Goal: Task Accomplishment & Management: Use online tool/utility

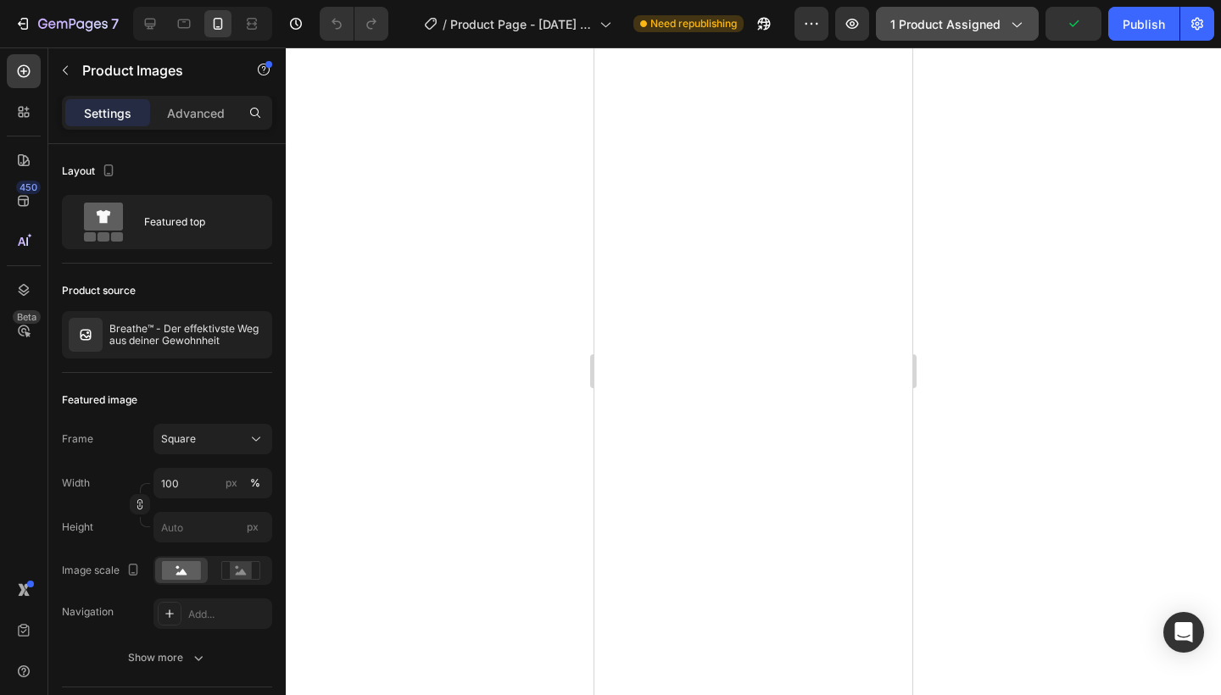
click at [968, 28] on span "1 product assigned" at bounding box center [945, 24] width 110 height 18
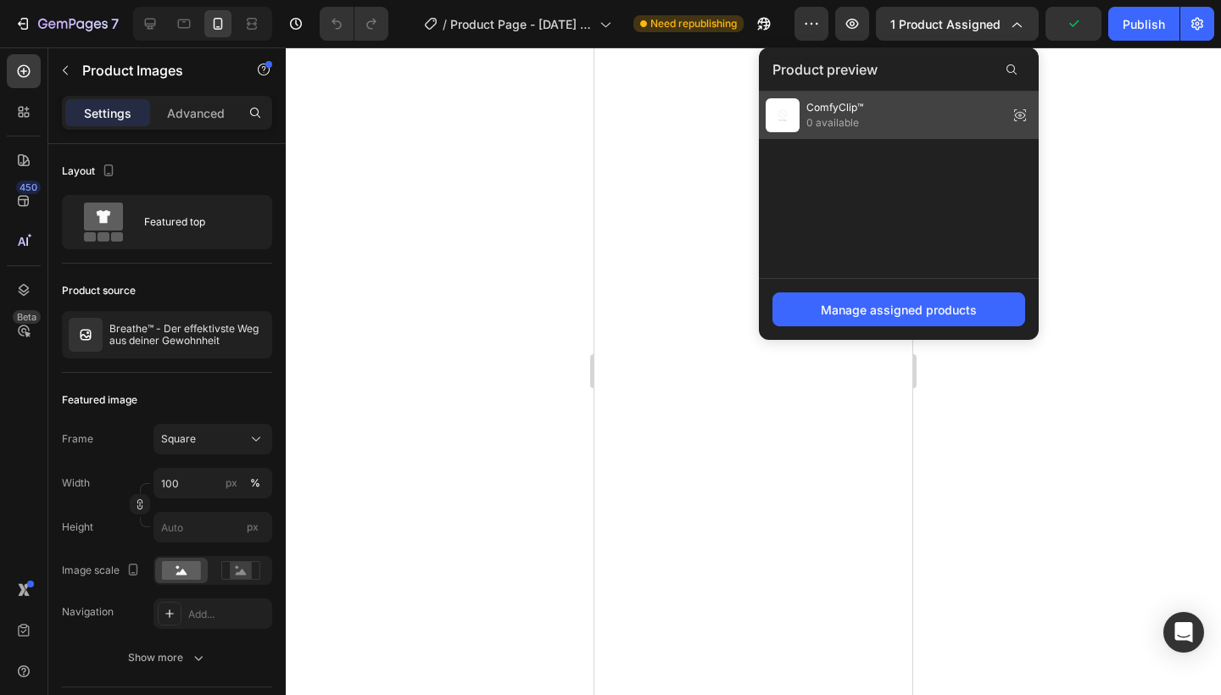
click at [815, 124] on span "0 available" at bounding box center [834, 122] width 57 height 15
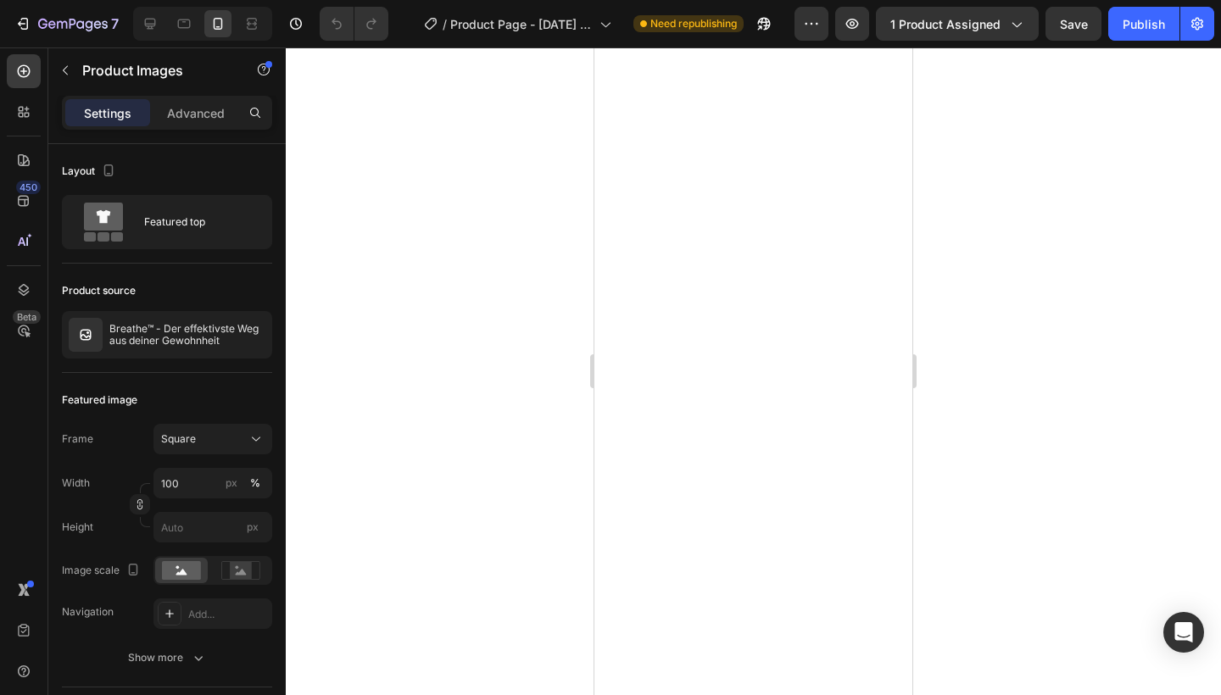
click at [2, 27] on div "7" at bounding box center [63, 24] width 126 height 34
click at [21, 27] on icon "button" at bounding box center [22, 23] width 17 height 17
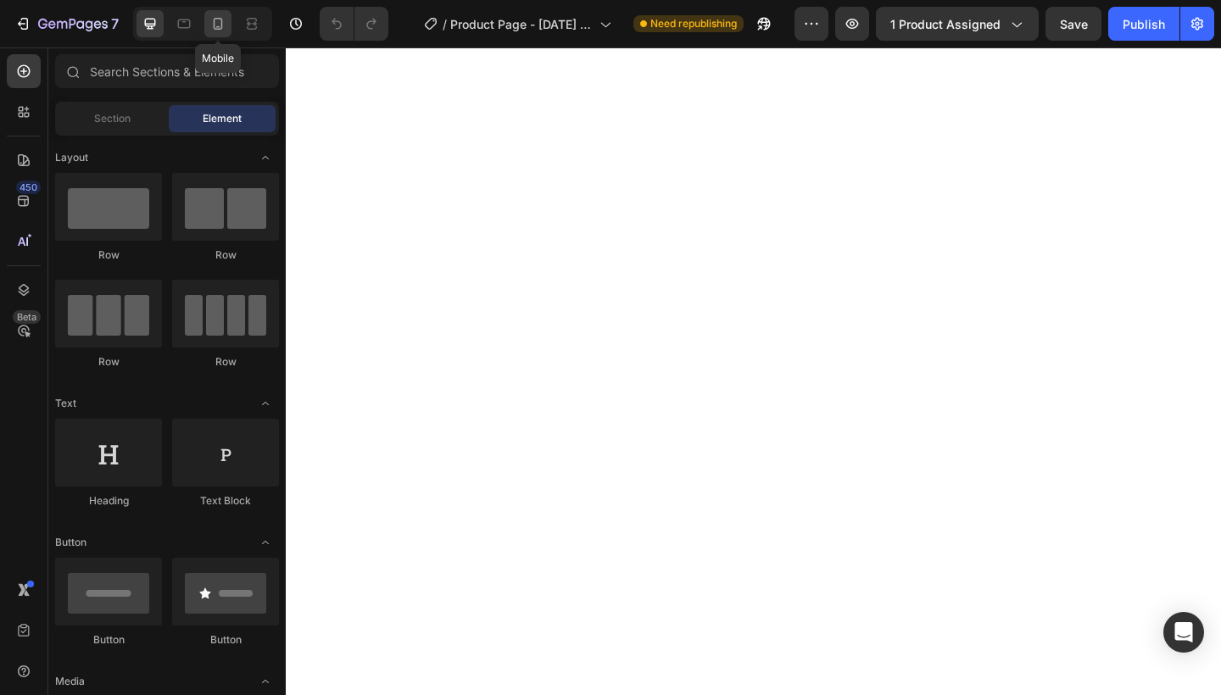
click at [214, 31] on icon at bounding box center [217, 23] width 17 height 17
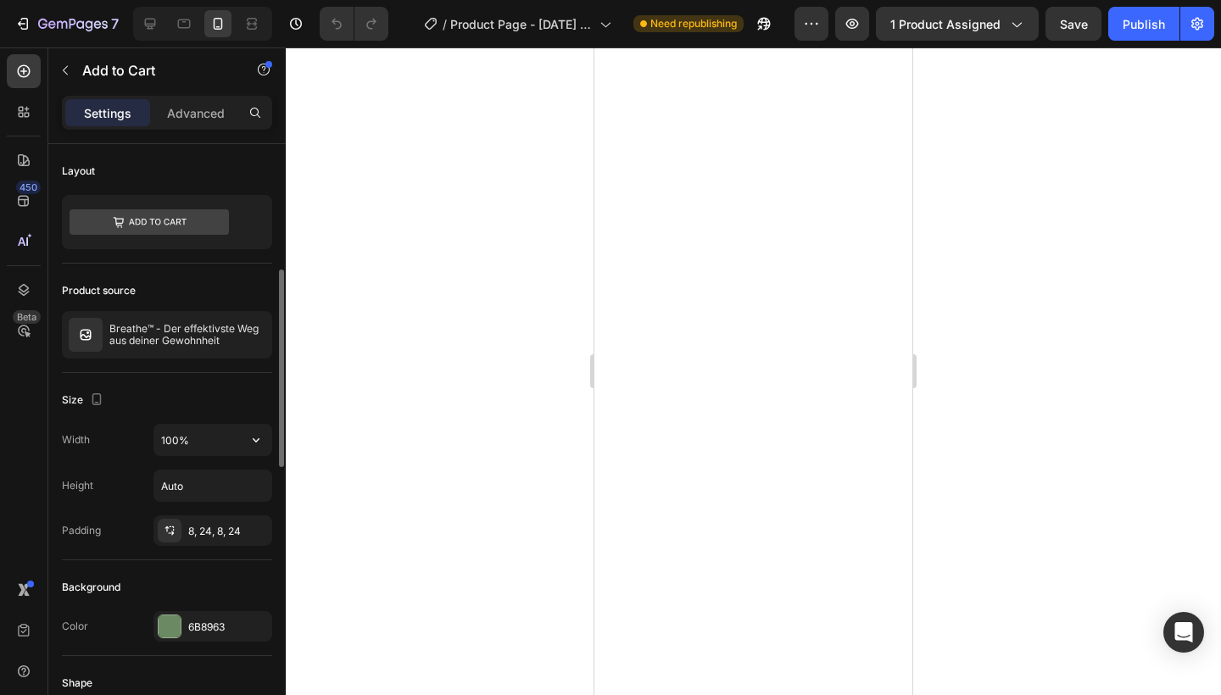
scroll to position [95, 0]
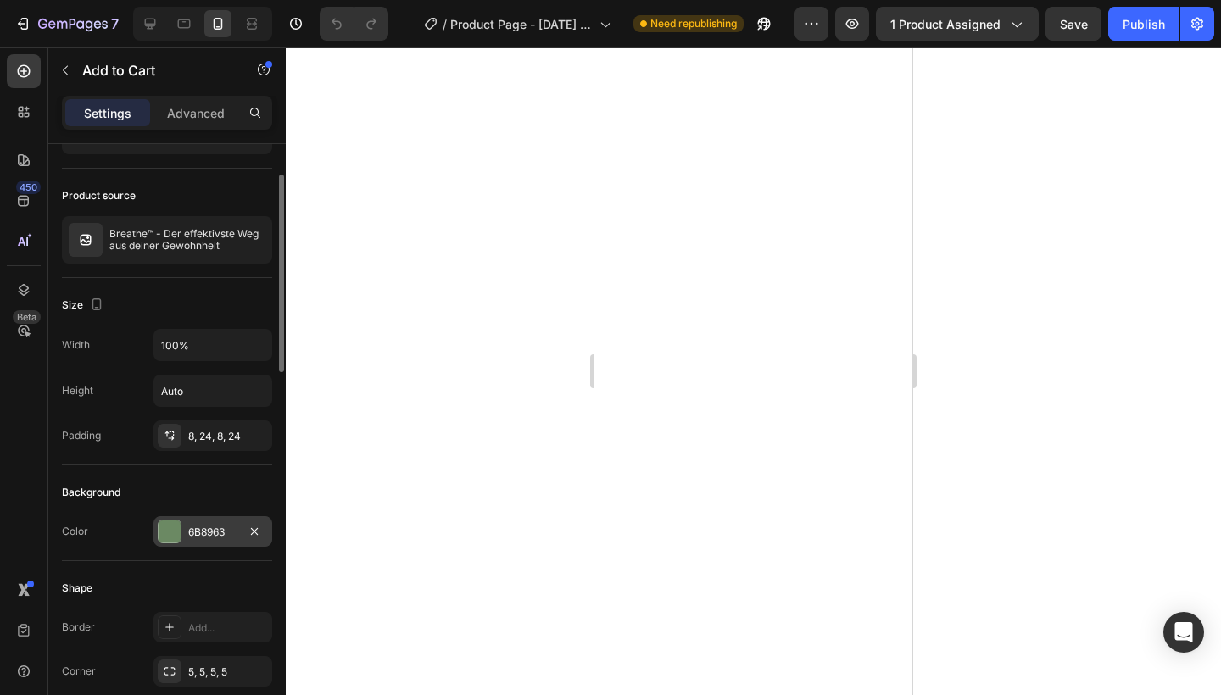
click at [182, 528] on div "6B8963" at bounding box center [212, 531] width 119 height 31
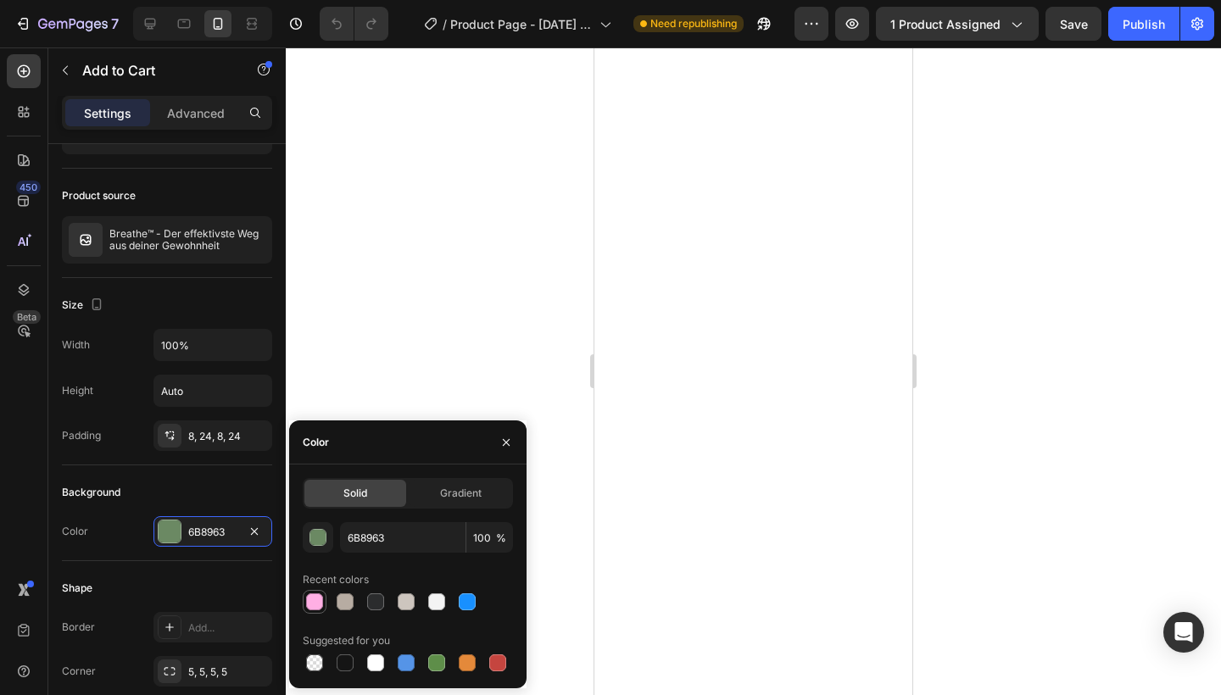
click at [322, 603] on div at bounding box center [314, 601] width 17 height 17
type input "FFAFE4"
click at [447, 489] on span "Gradient" at bounding box center [461, 493] width 42 height 15
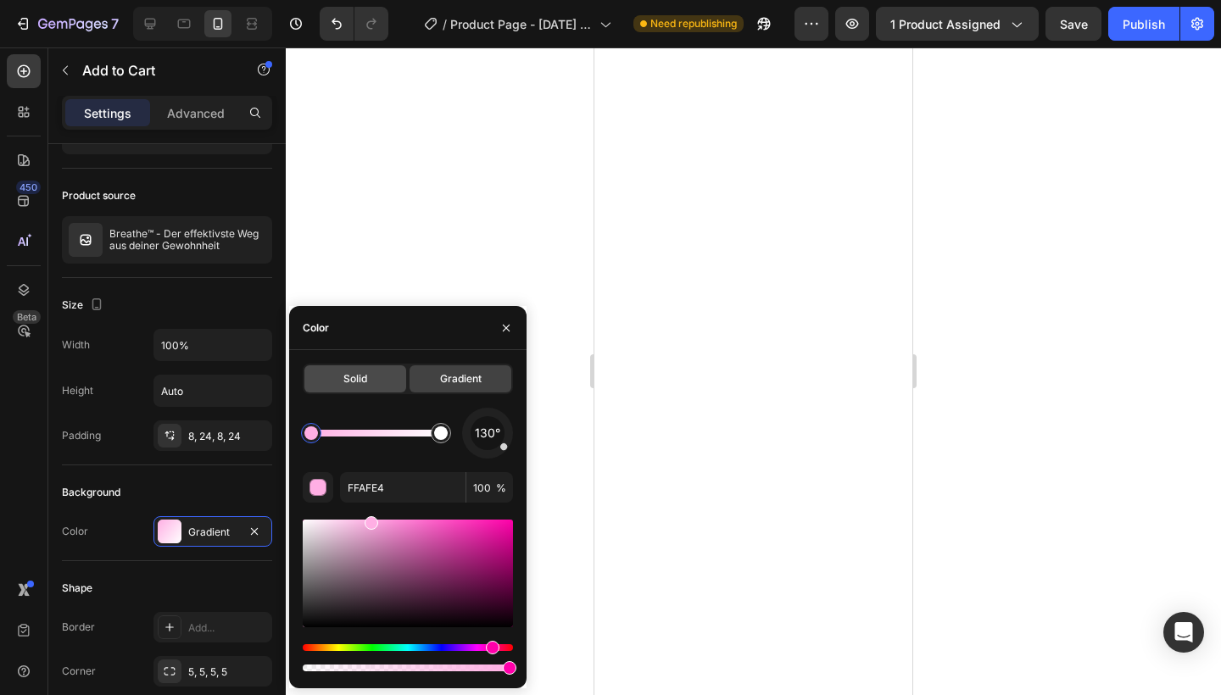
click at [352, 370] on div "Solid" at bounding box center [355, 378] width 102 height 27
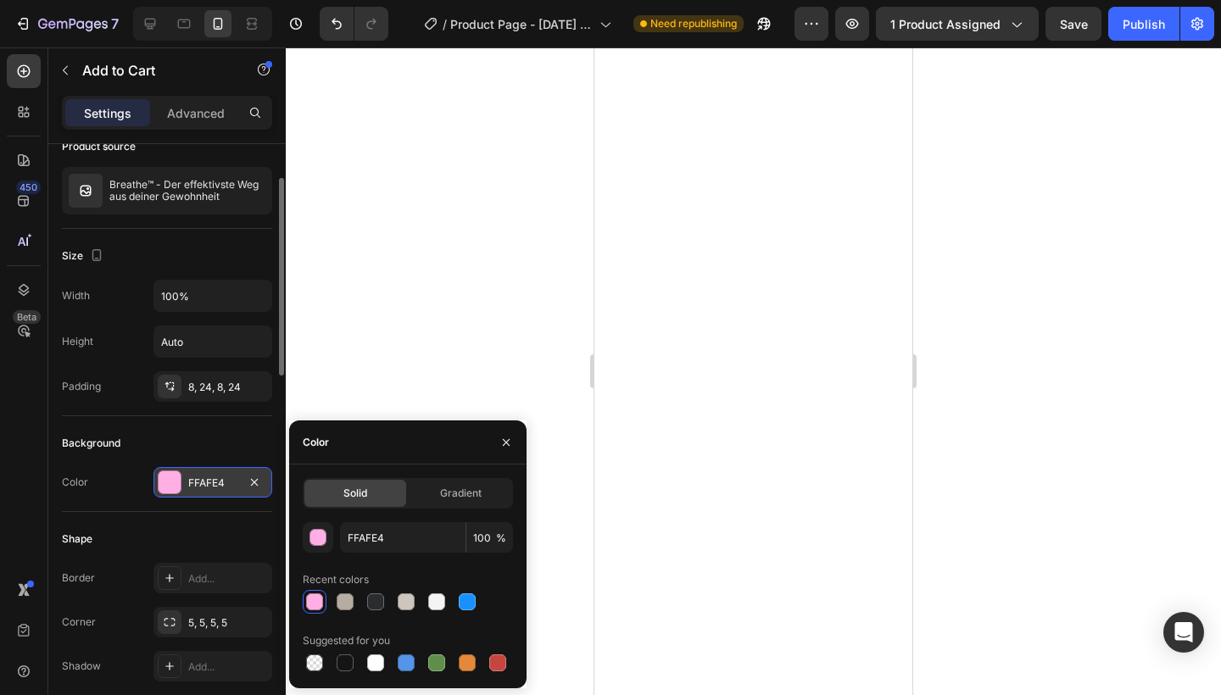
scroll to position [169, 0]
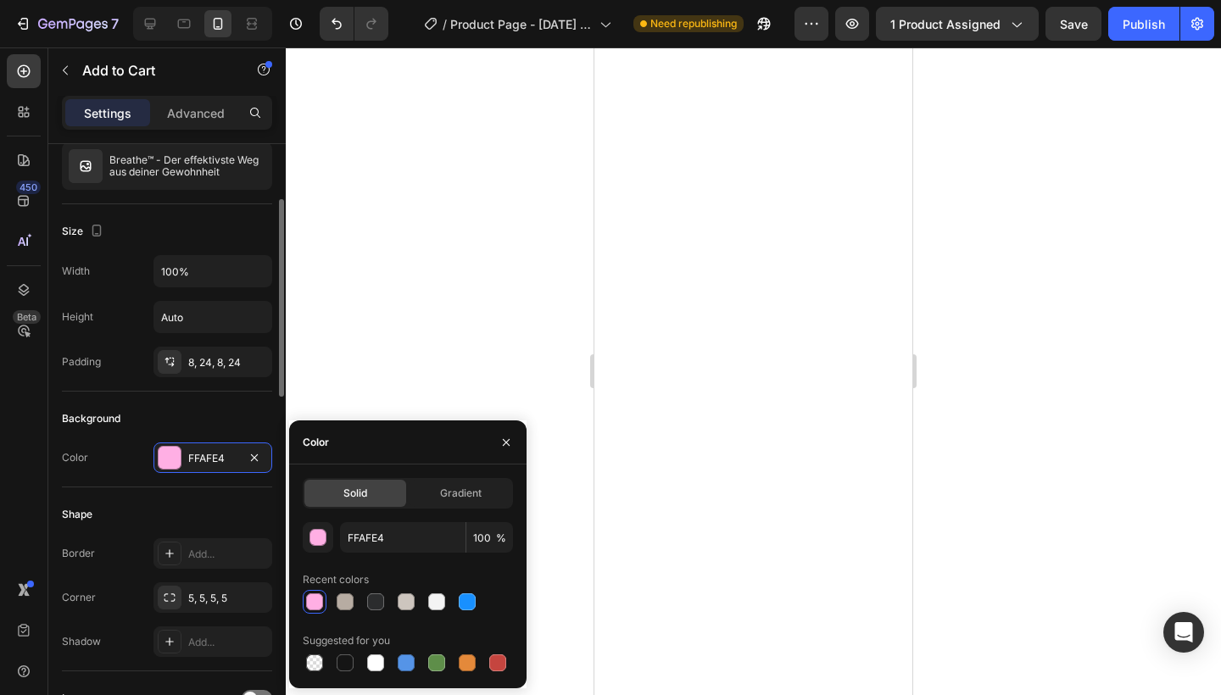
click at [214, 415] on div "Background" at bounding box center [167, 418] width 210 height 27
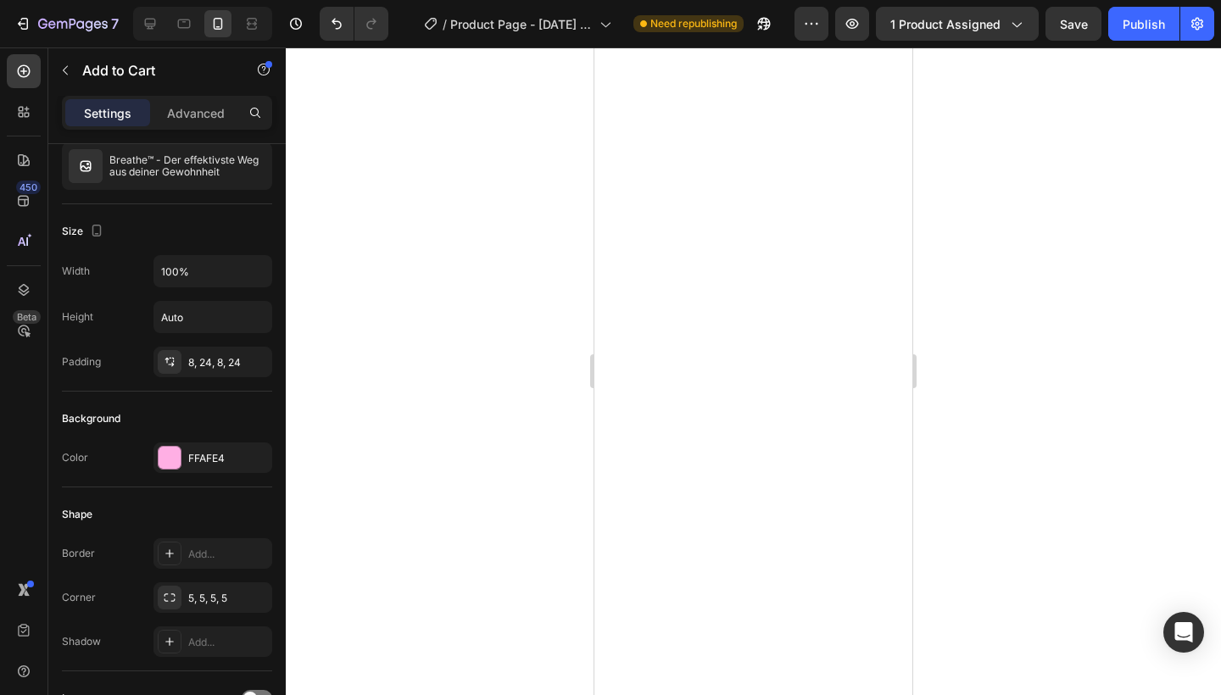
click at [526, 414] on div at bounding box center [753, 371] width 935 height 648
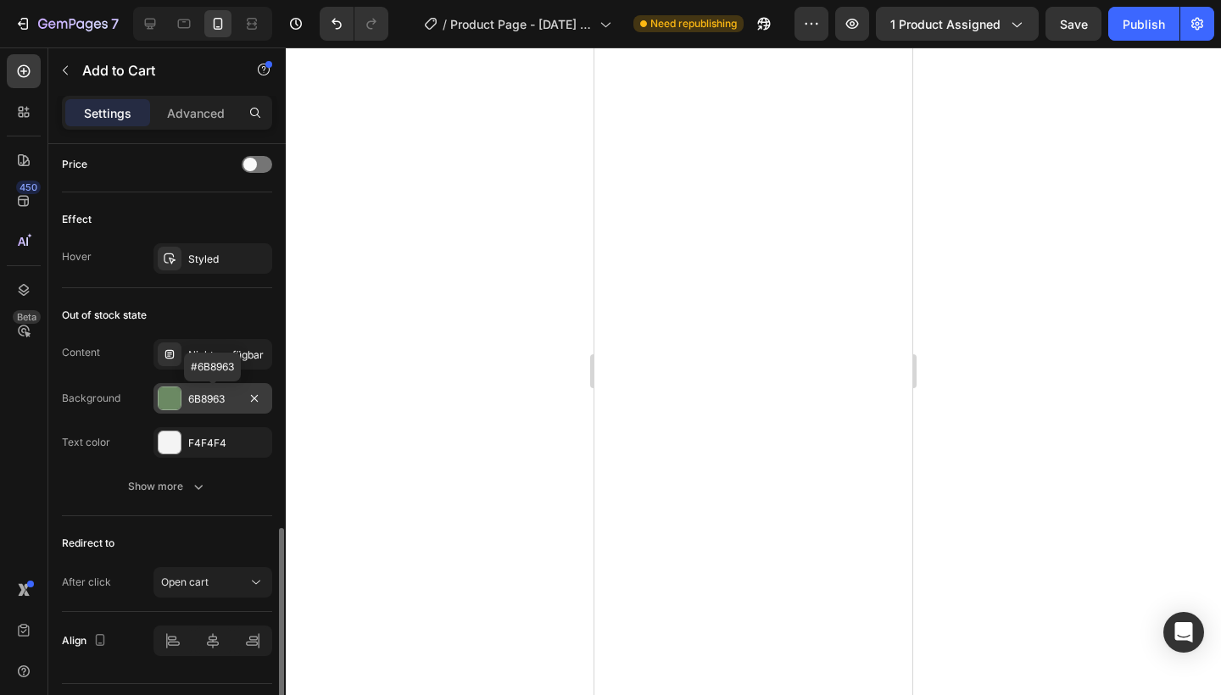
scroll to position [1178, 0]
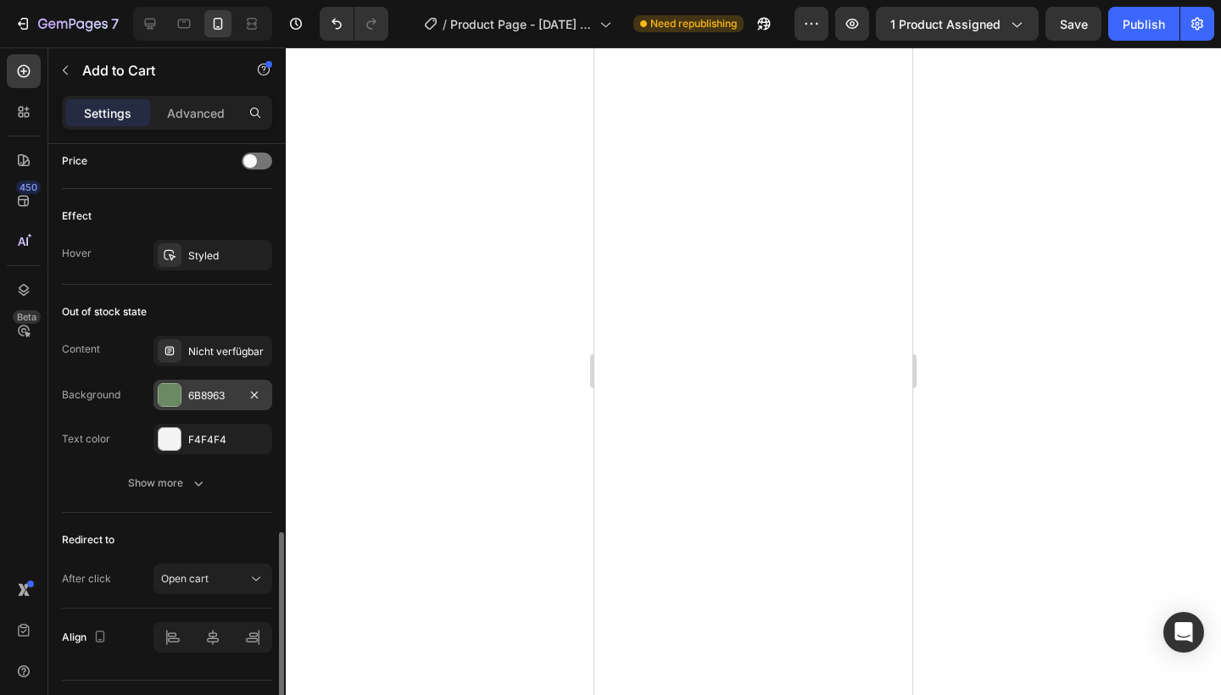
click at [181, 401] on div at bounding box center [170, 395] width 24 height 24
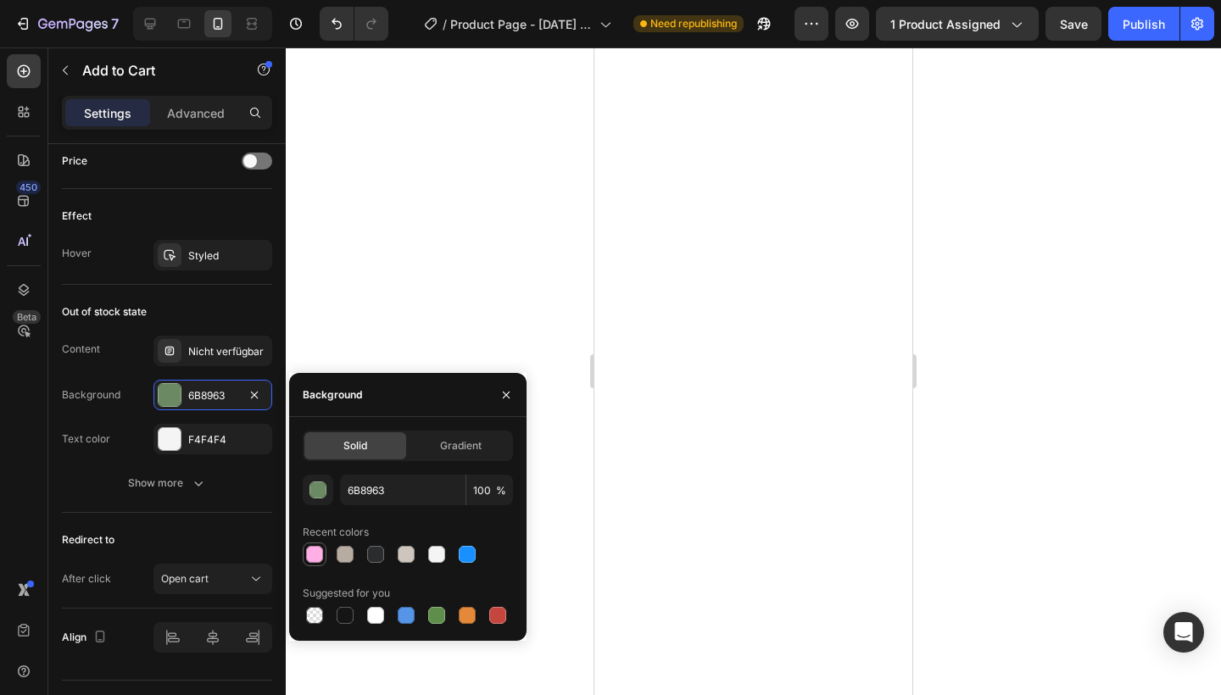
click at [314, 557] on div at bounding box center [314, 554] width 17 height 17
type input "FFAFE4"
click at [476, 493] on input "100" at bounding box center [489, 490] width 47 height 31
type input "50"
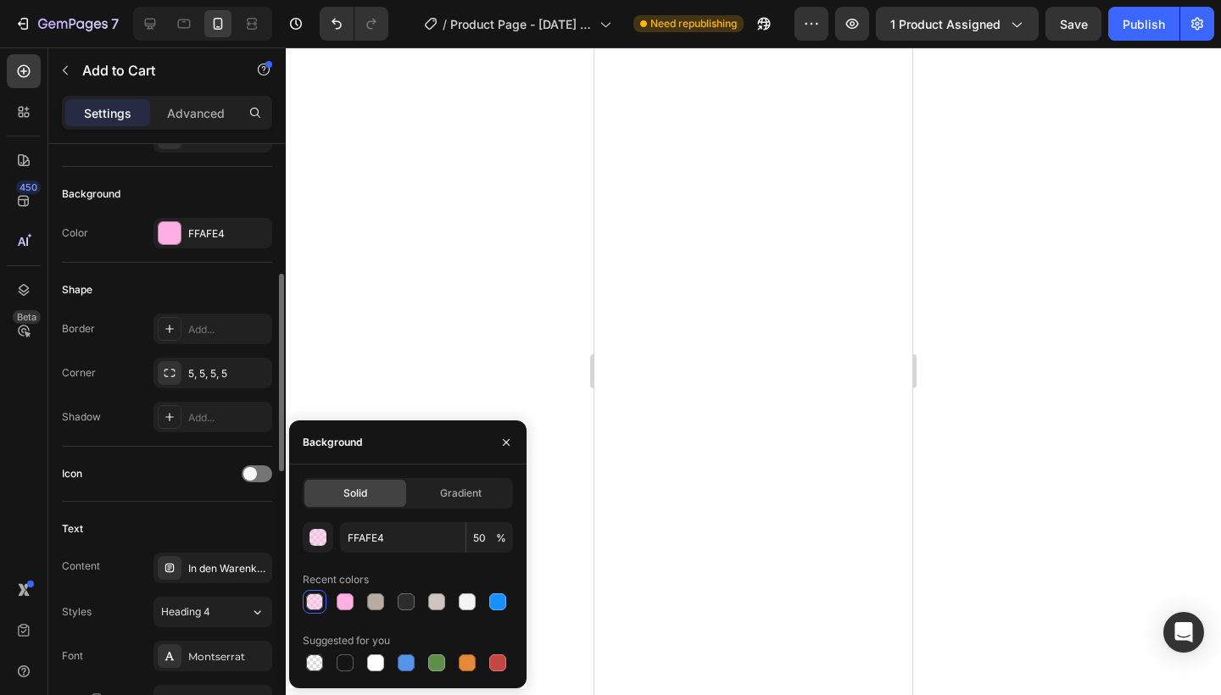
click at [87, 304] on div "Shape Border Add... Corner 5, 5, 5, 5 Shadow Add..." at bounding box center [167, 355] width 210 height 184
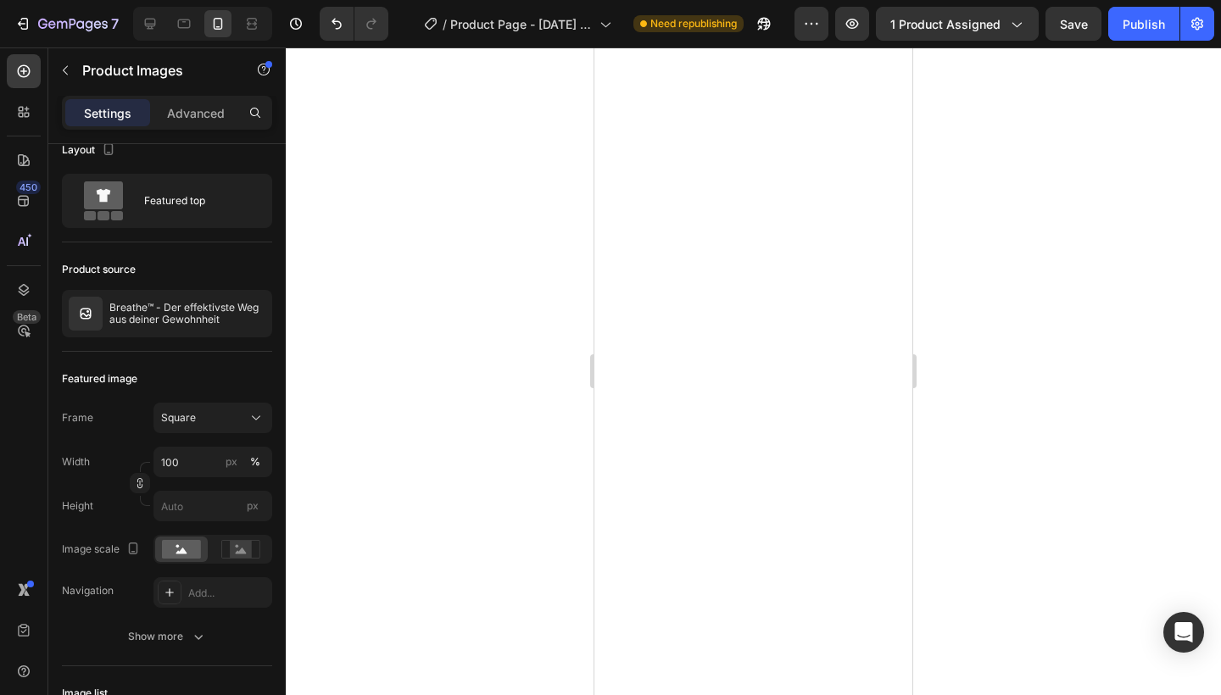
scroll to position [0, 0]
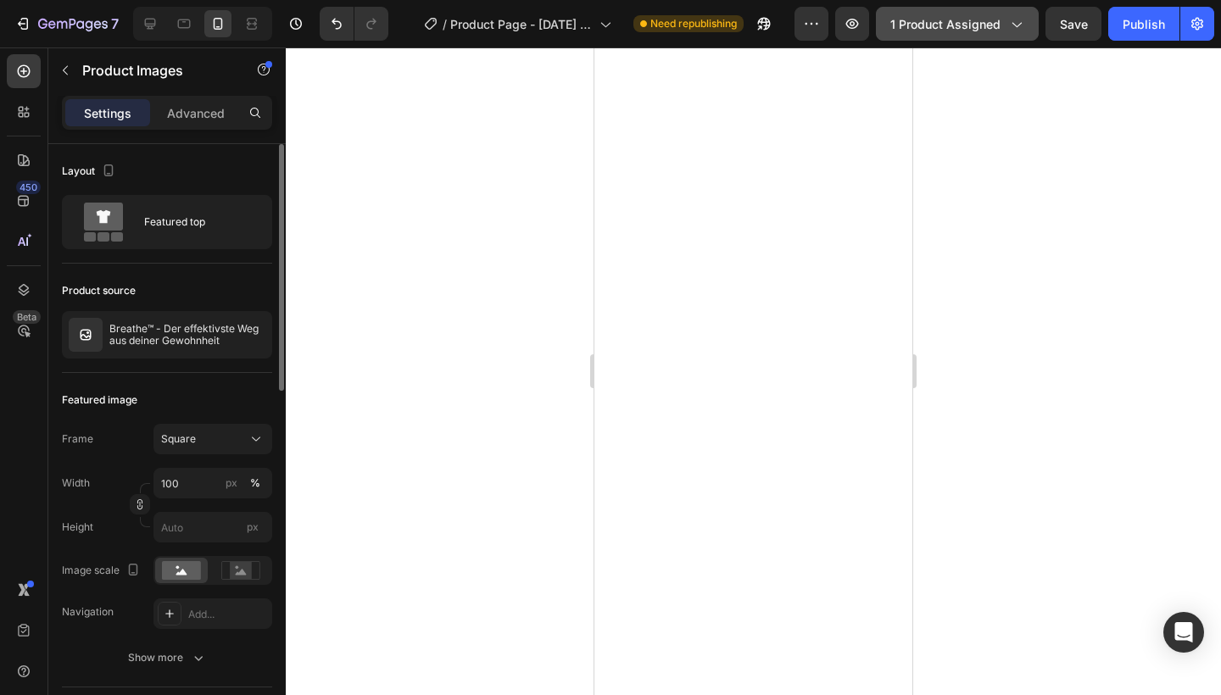
click at [1021, 30] on icon "button" at bounding box center [1015, 23] width 17 height 17
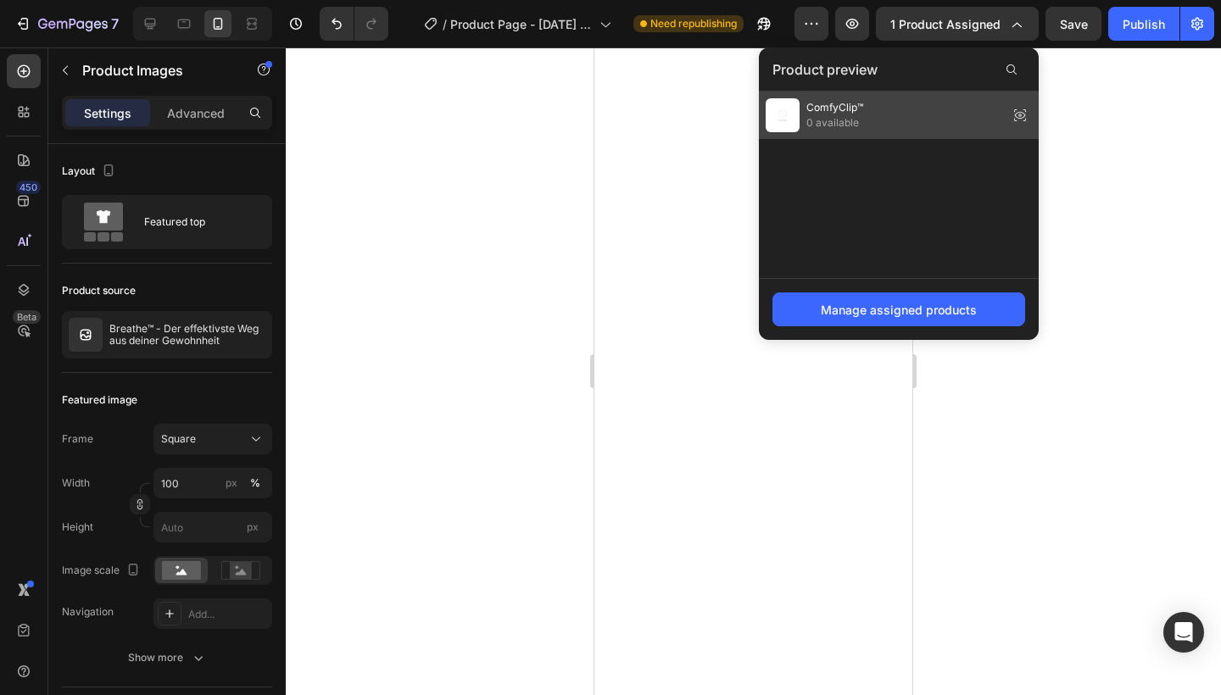
click at [844, 131] on div "ComfyClip™ 0 available" at bounding box center [814, 115] width 97 height 34
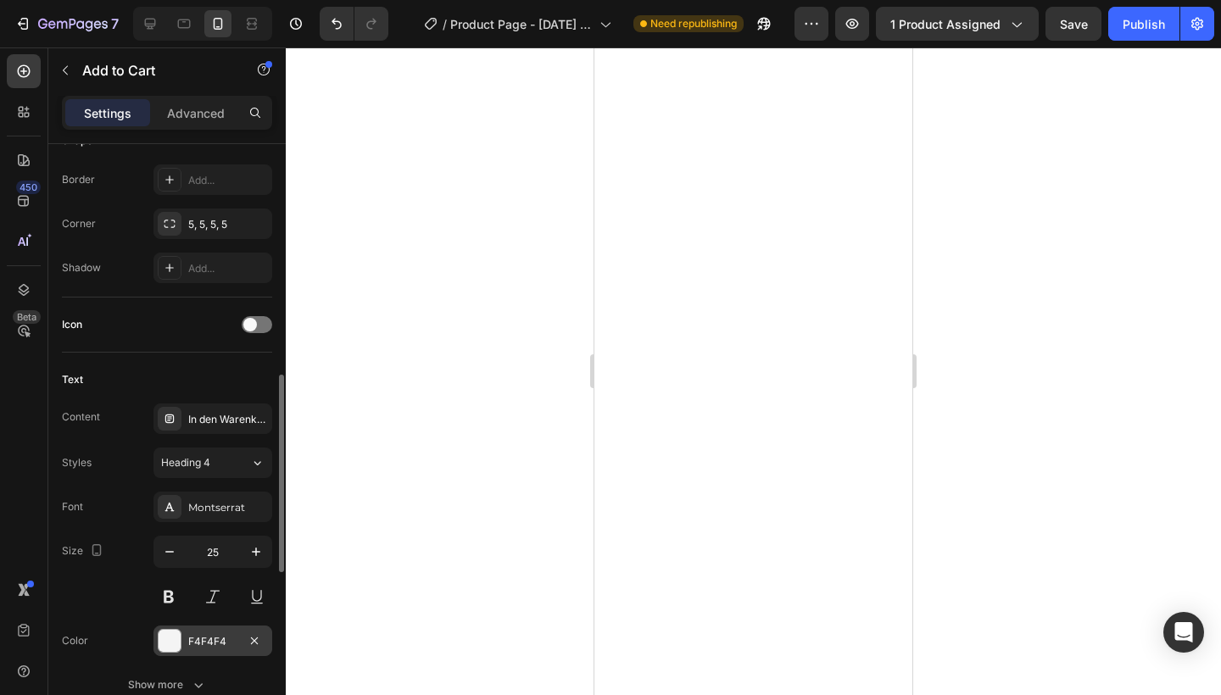
scroll to position [664, 0]
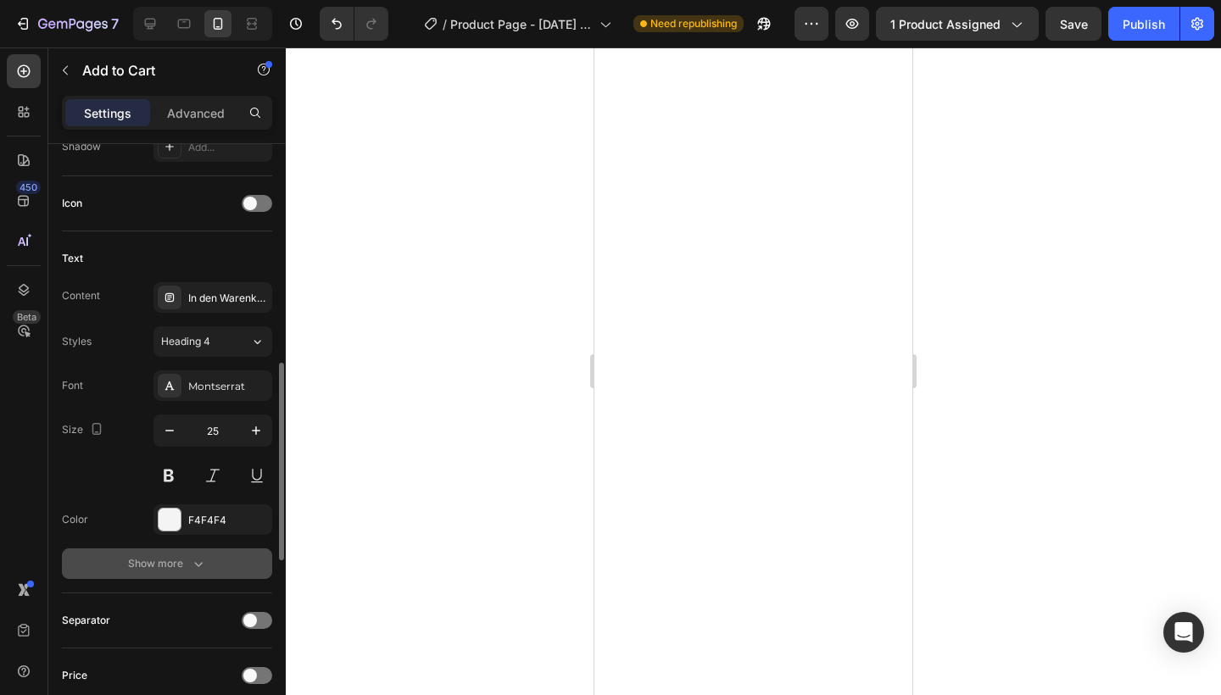
click at [198, 567] on icon "button" at bounding box center [198, 563] width 17 height 17
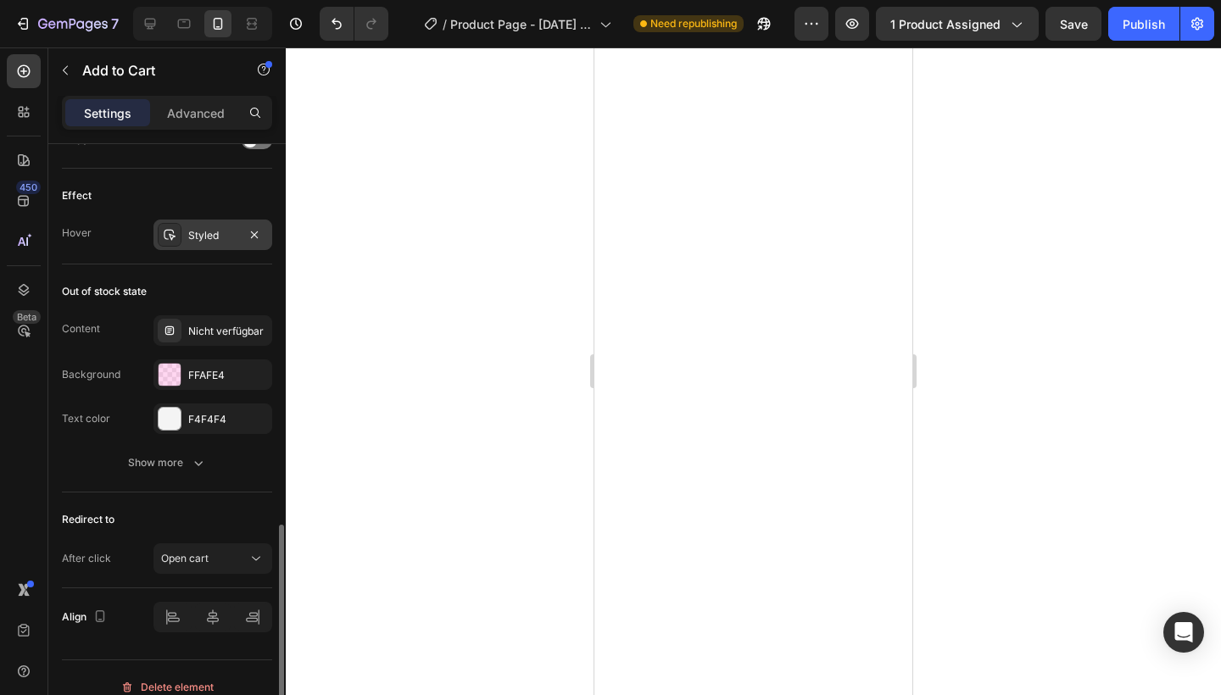
scroll to position [1441, 0]
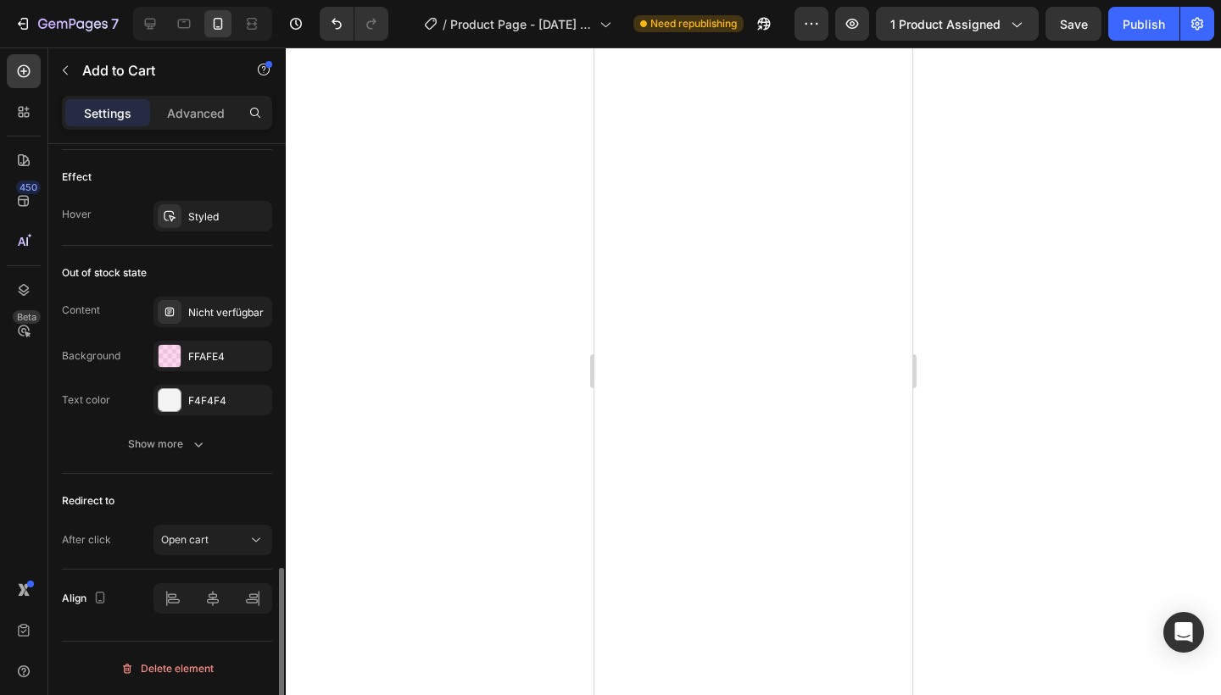
click at [172, 468] on div "Out of stock state Content Nicht verfügbar Background FFAFE4 Text color F4F4F4 …" at bounding box center [167, 360] width 210 height 228
click at [180, 449] on div "Show more" at bounding box center [167, 444] width 79 height 17
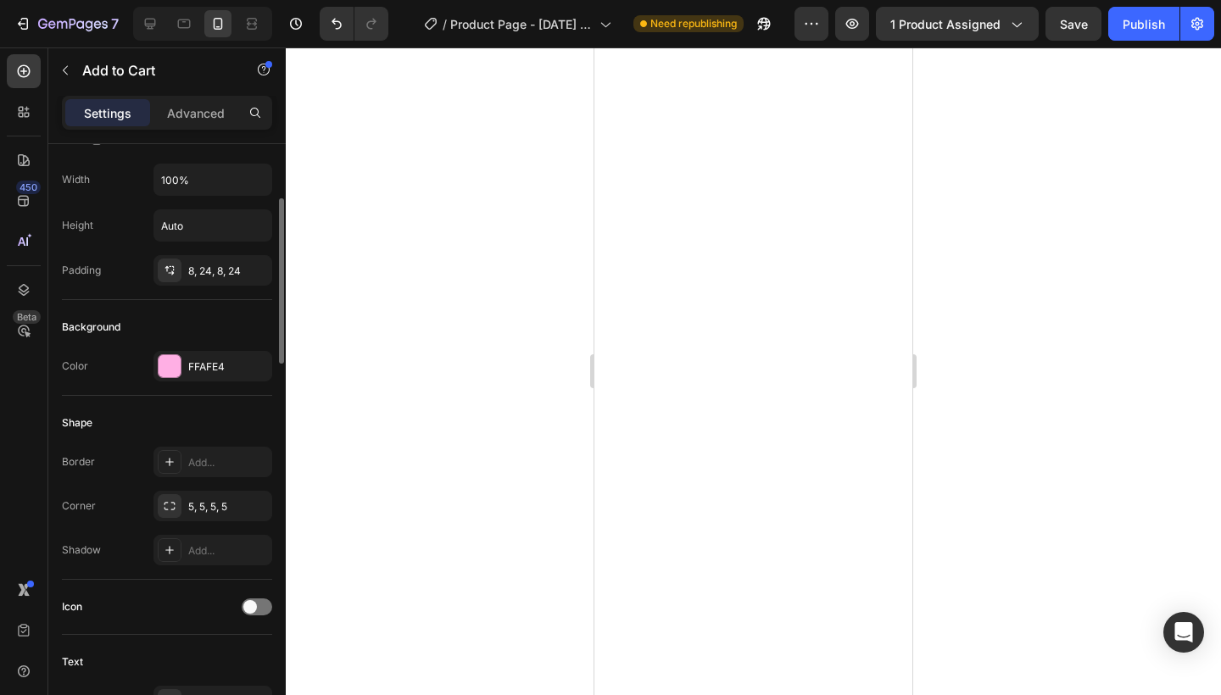
scroll to position [247, 0]
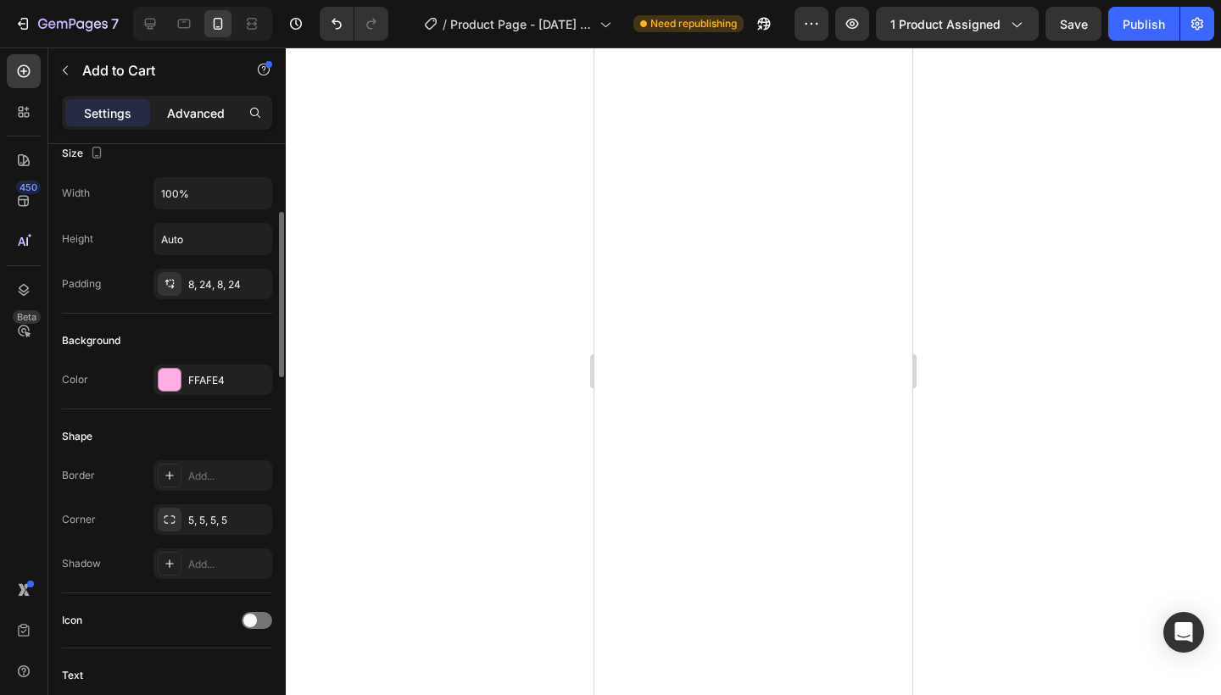
click at [194, 114] on p "Advanced" at bounding box center [196, 113] width 58 height 18
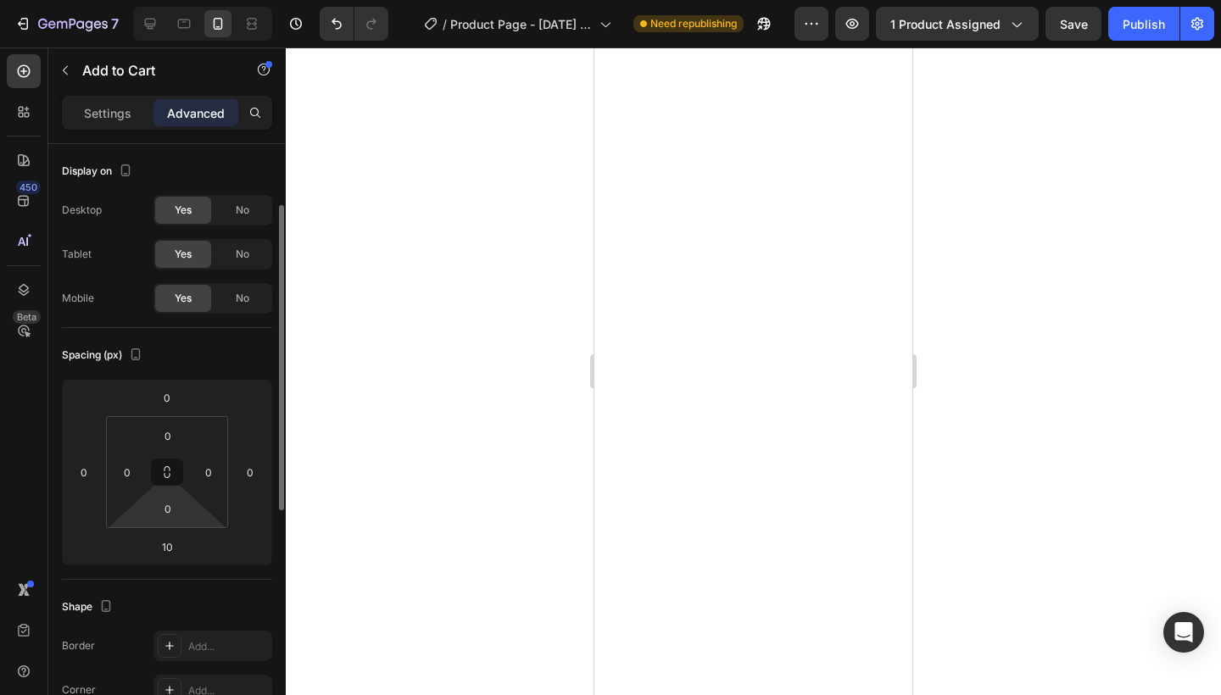
scroll to position [577, 0]
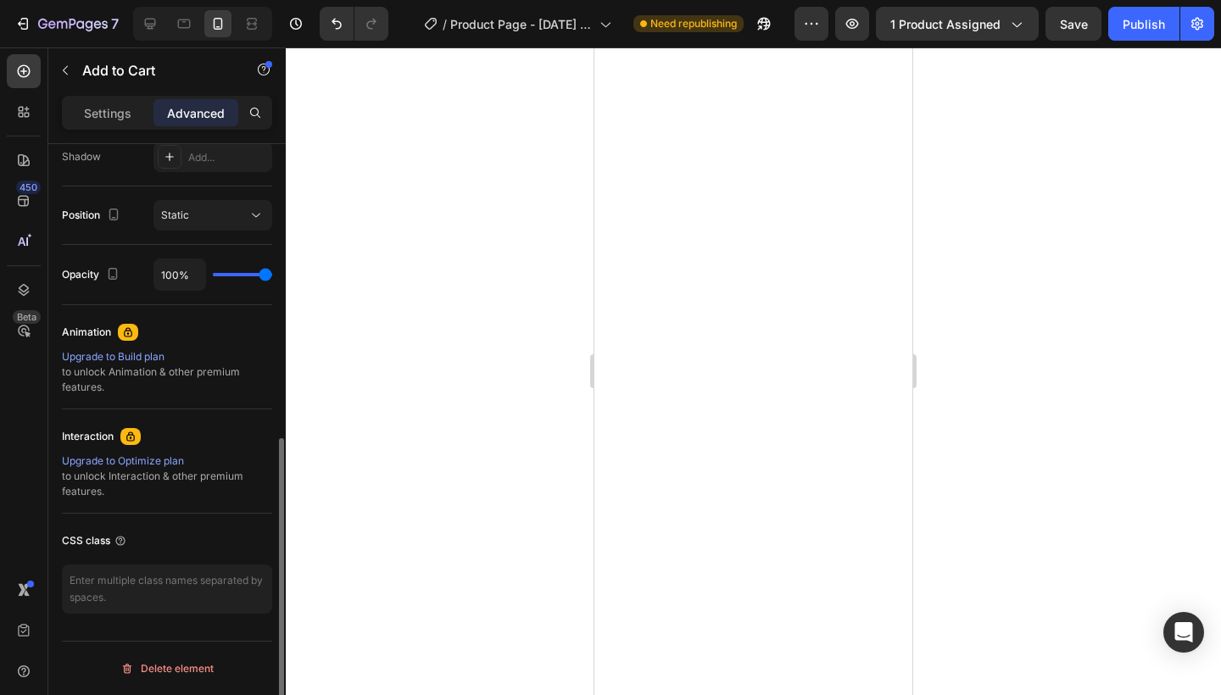
click at [109, 126] on div "Settings Advanced" at bounding box center [167, 113] width 210 height 34
click at [111, 115] on p "Settings" at bounding box center [107, 113] width 47 height 18
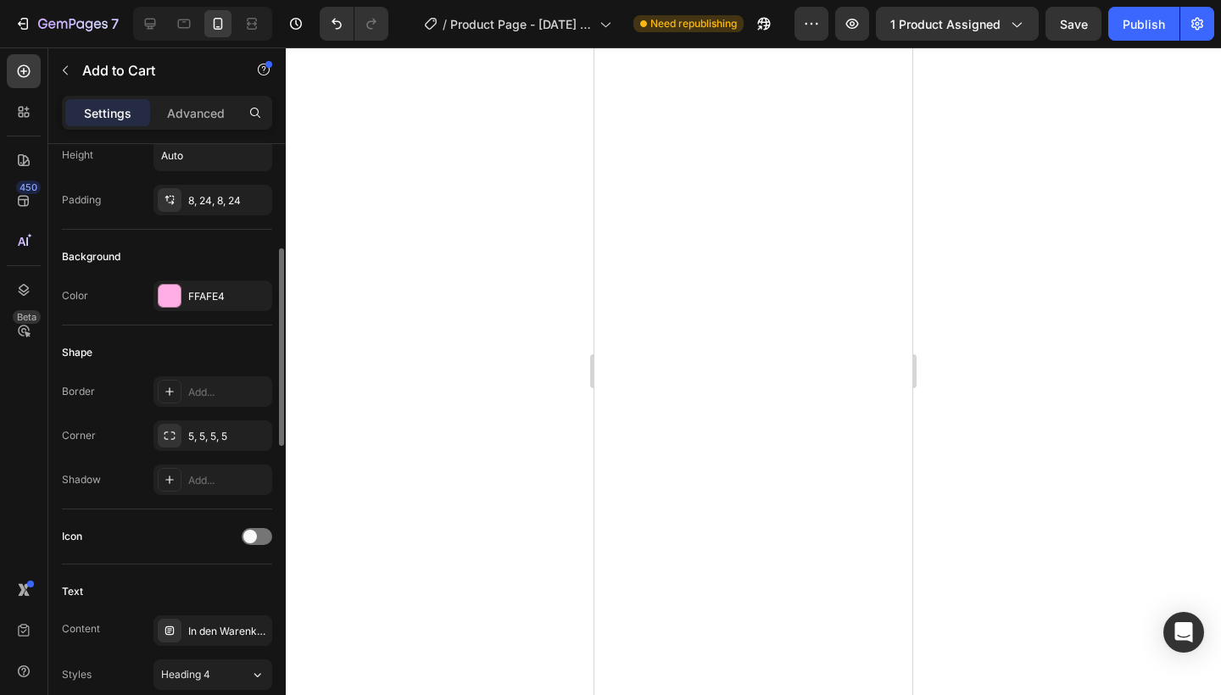
scroll to position [326, 0]
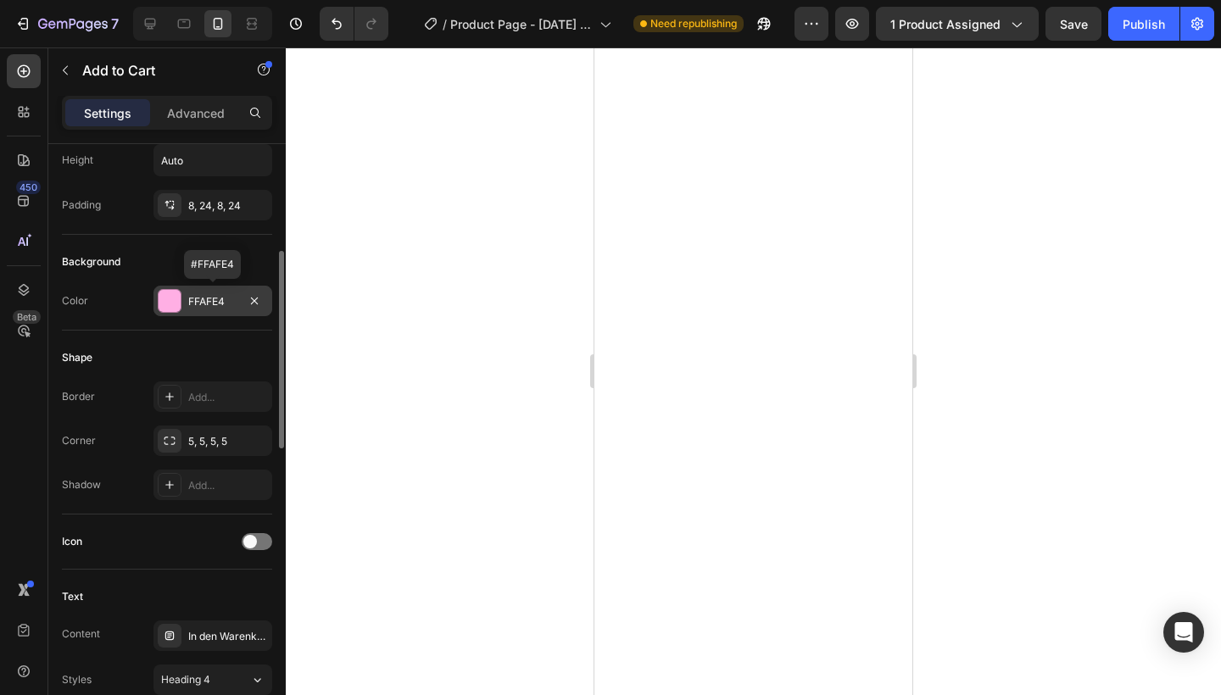
click at [184, 308] on div "FFAFE4" at bounding box center [212, 301] width 119 height 31
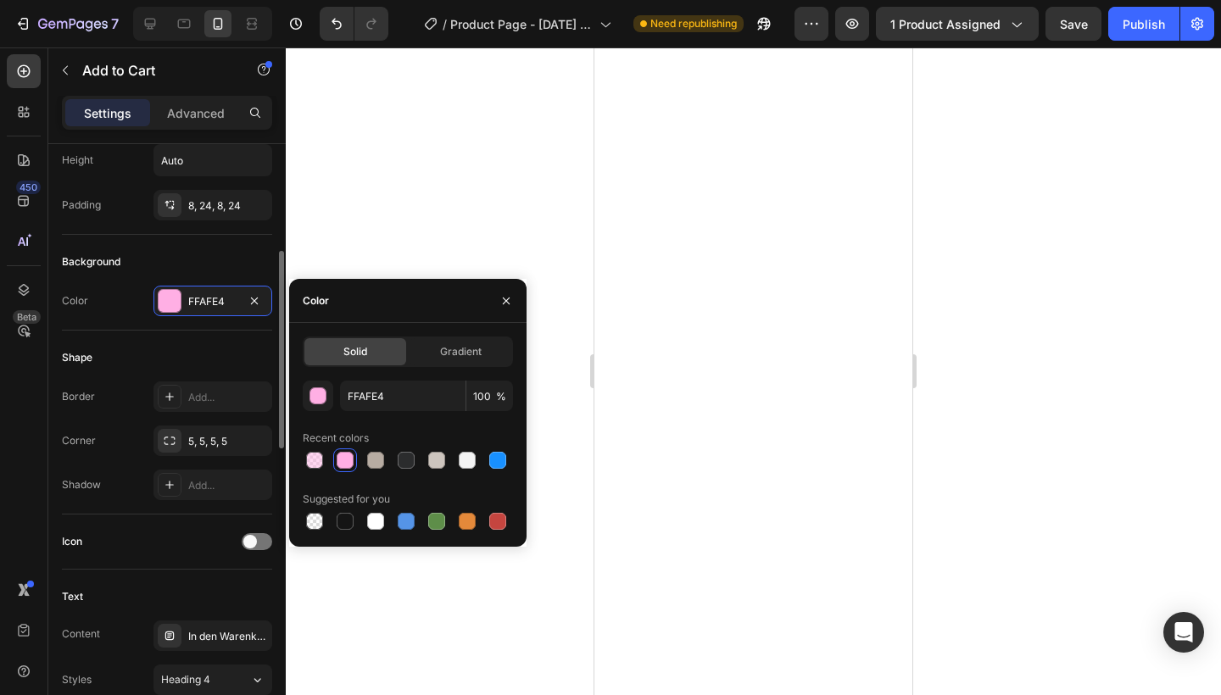
click at [153, 373] on div "Shape Border Add... Corner 5, 5, 5, 5 Shadow Add..." at bounding box center [167, 423] width 210 height 184
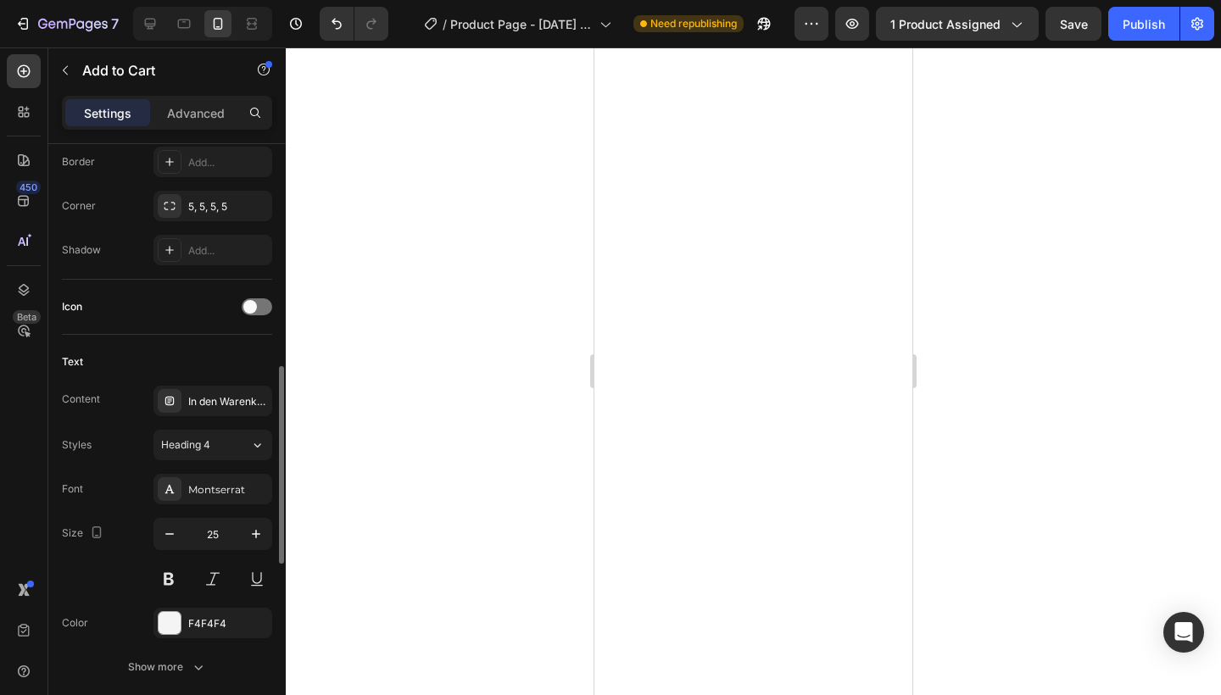
scroll to position [588, 0]
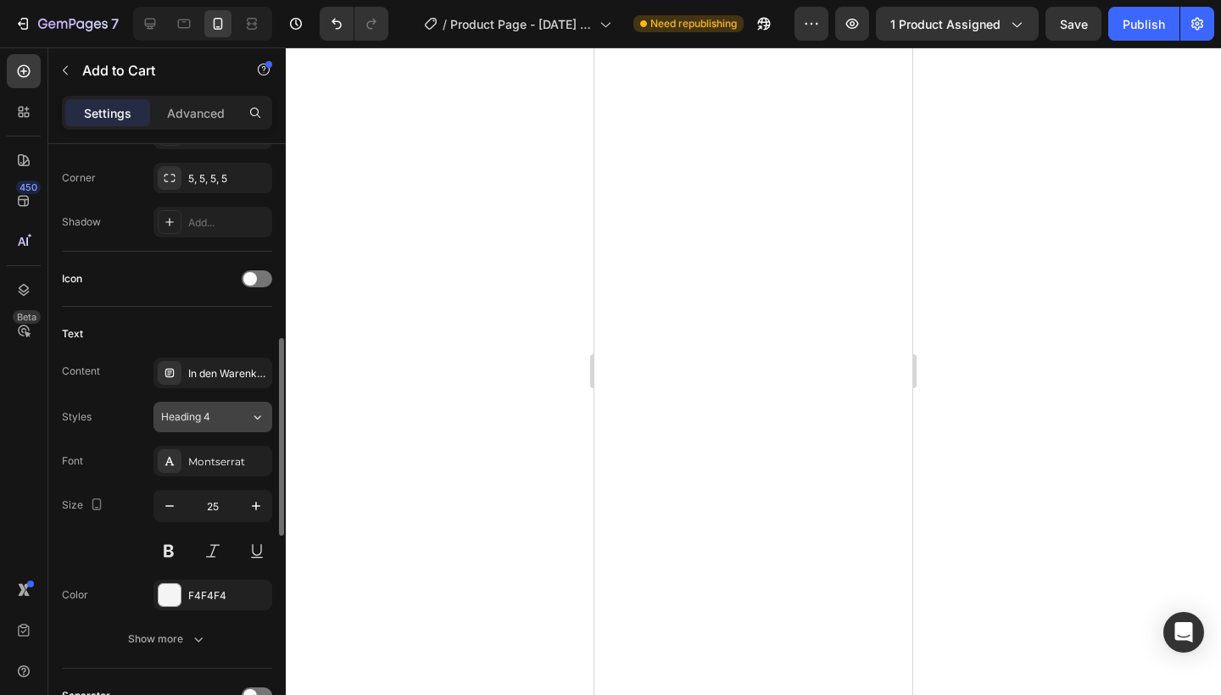
click at [251, 427] on button "Heading 4" at bounding box center [212, 417] width 119 height 31
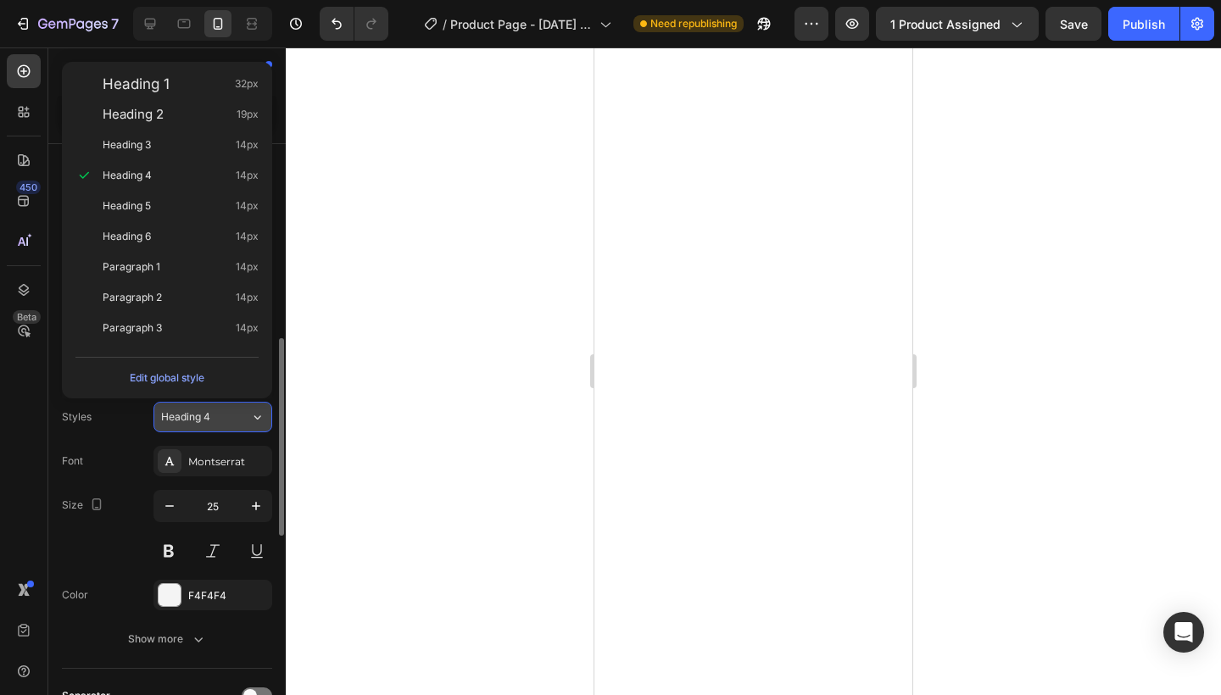
click at [251, 427] on button "Heading 4" at bounding box center [212, 417] width 119 height 31
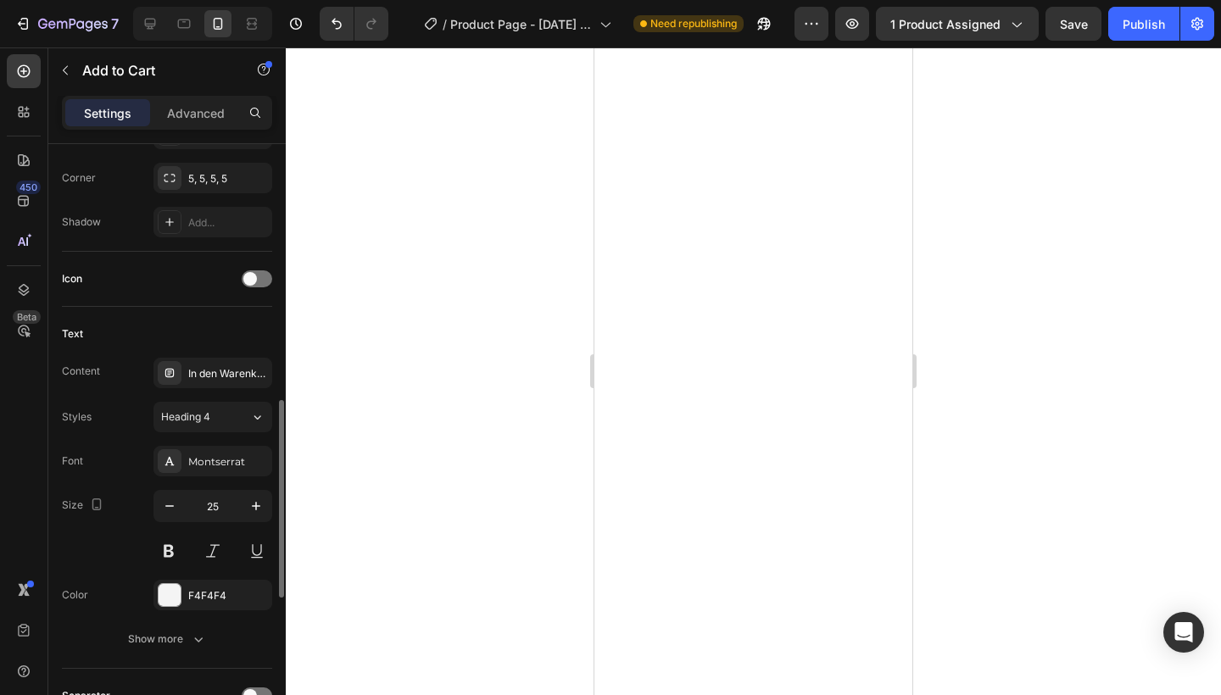
scroll to position [652, 0]
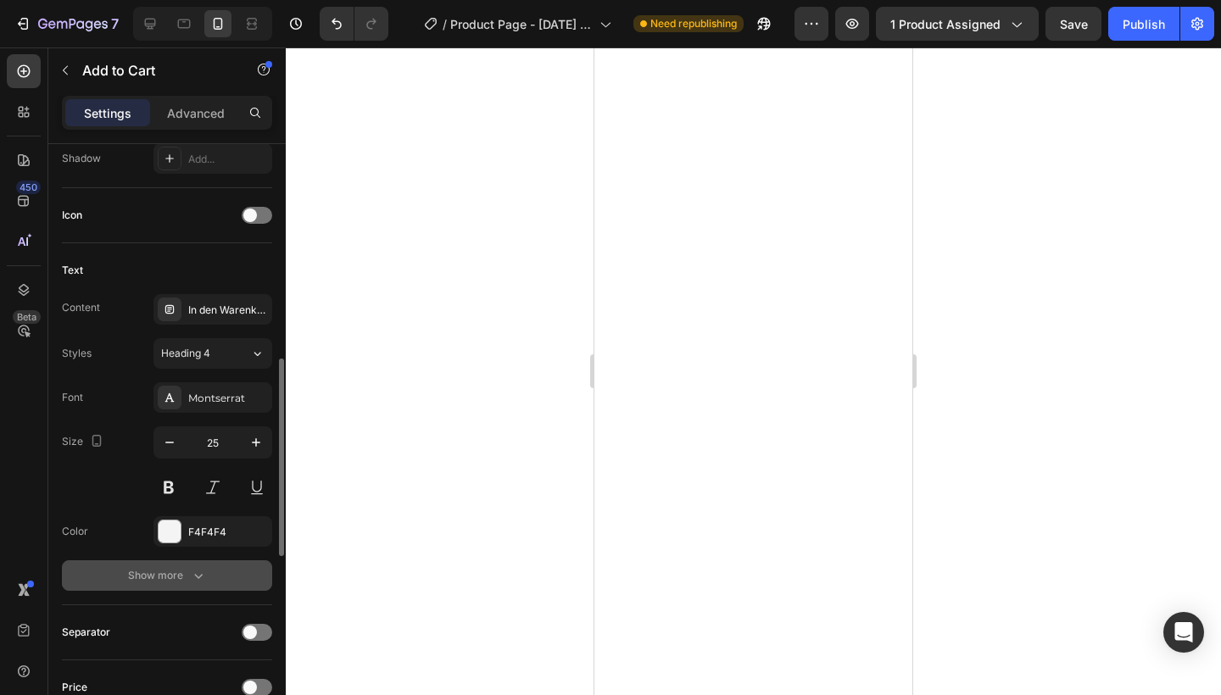
click at [190, 571] on icon "button" at bounding box center [198, 575] width 17 height 17
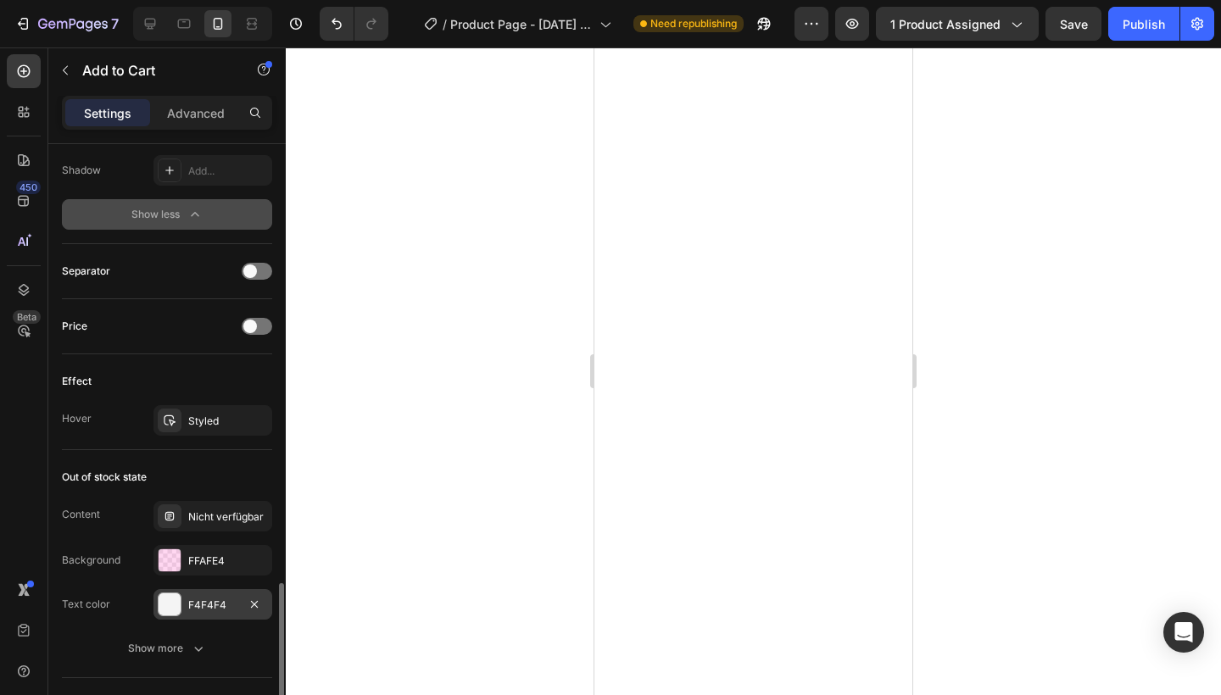
scroll to position [1188, 0]
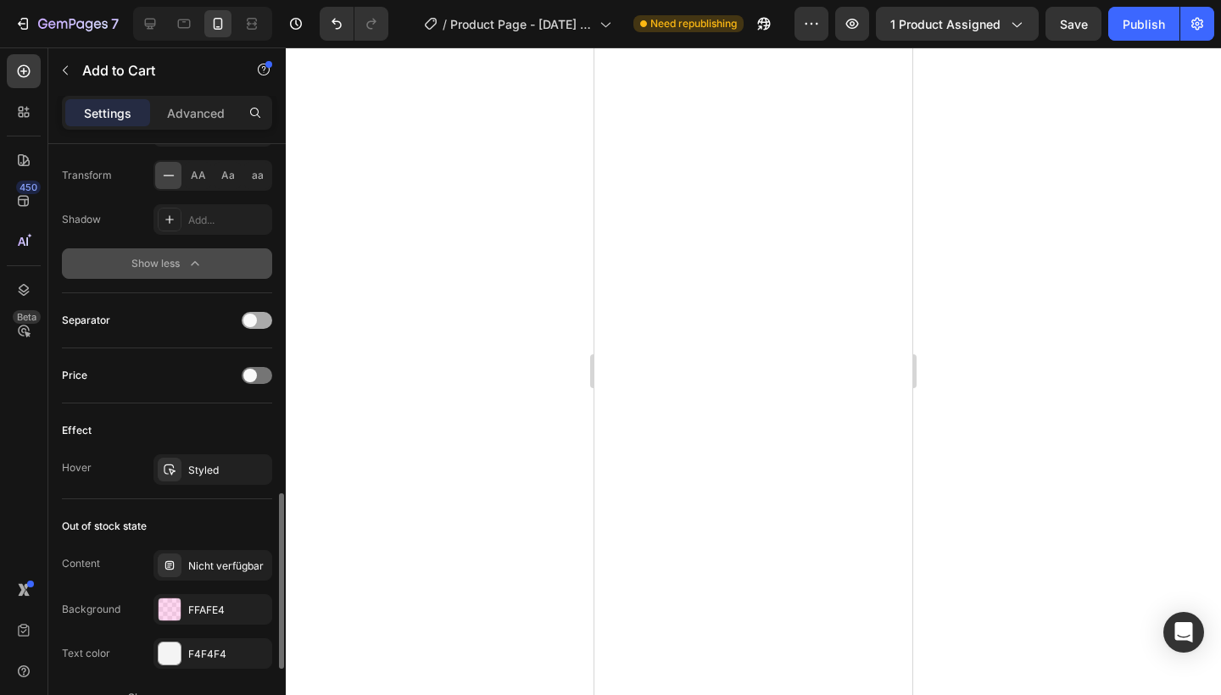
click at [251, 316] on span at bounding box center [250, 321] width 14 height 14
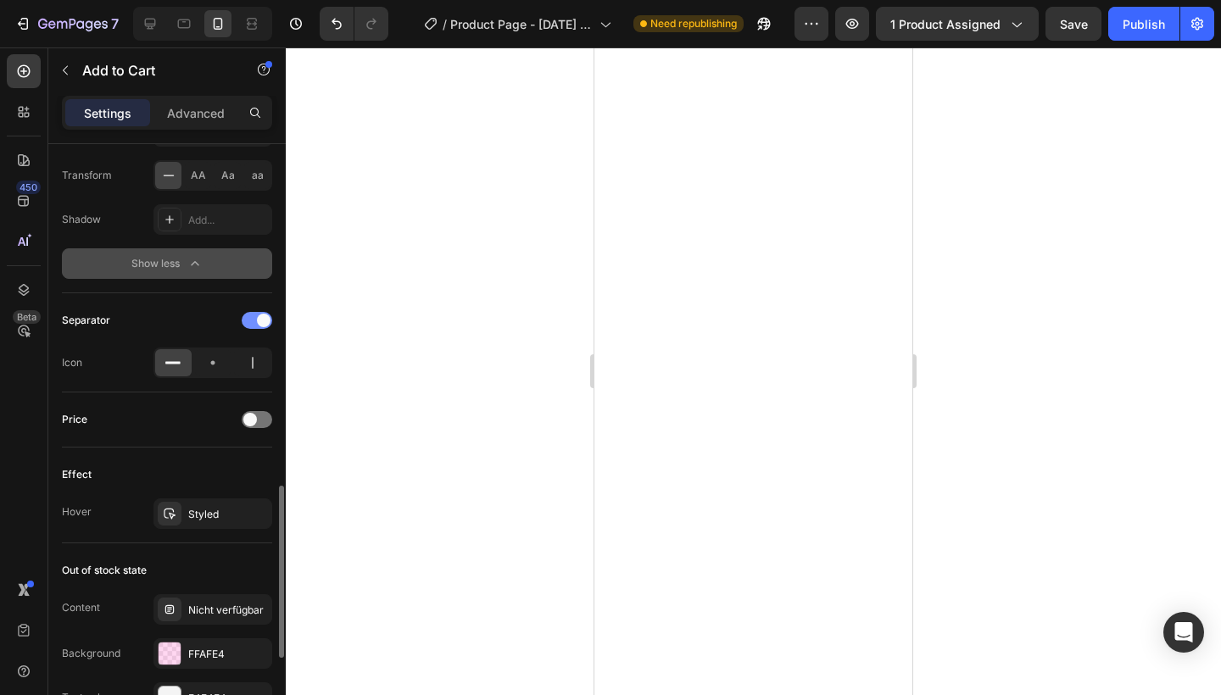
click at [254, 323] on div at bounding box center [257, 320] width 31 height 17
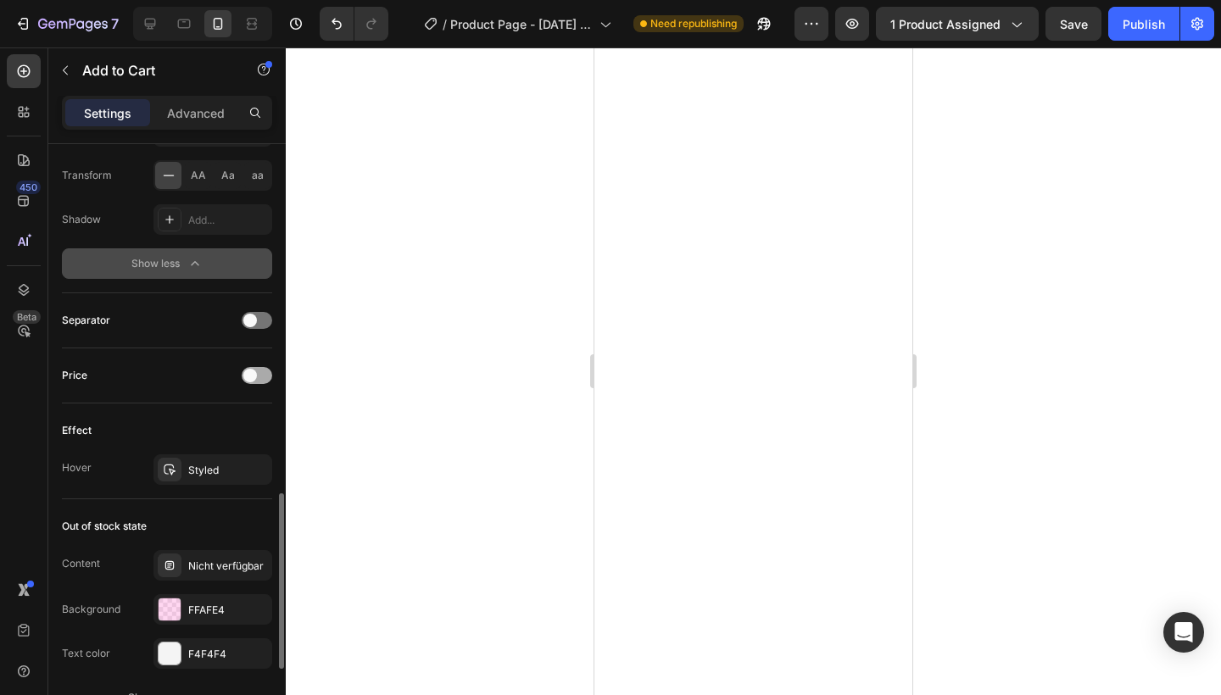
click at [257, 377] on div at bounding box center [257, 375] width 31 height 17
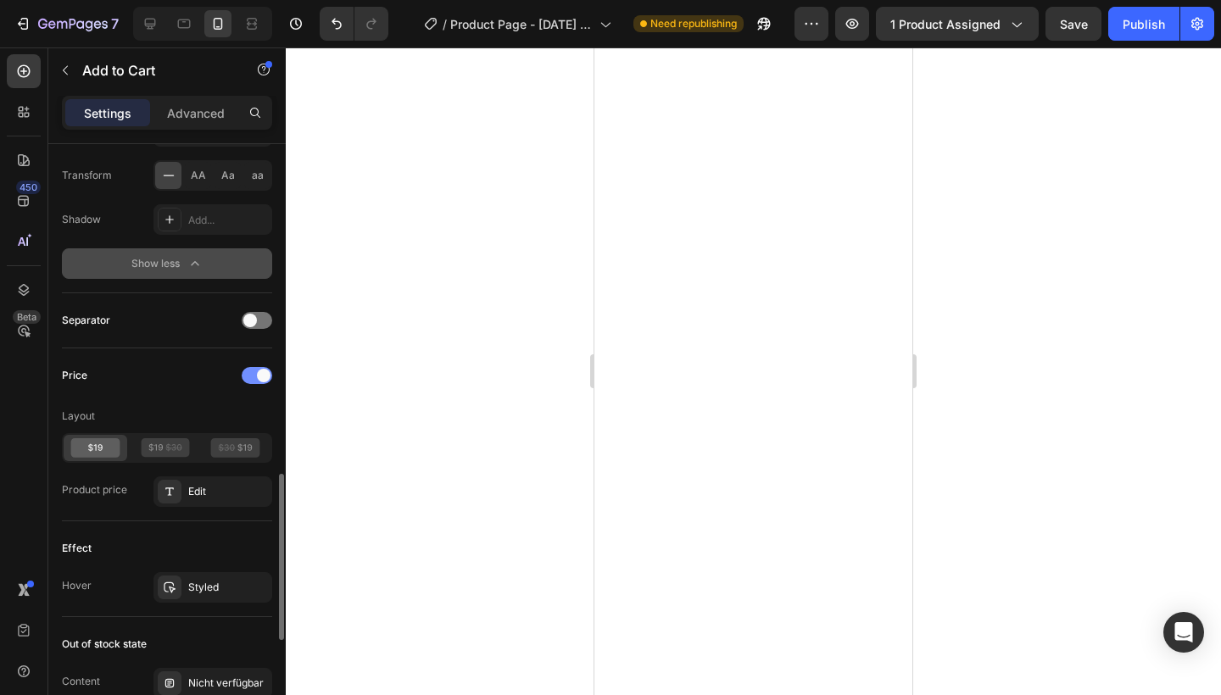
click at [258, 377] on span at bounding box center [264, 376] width 14 height 14
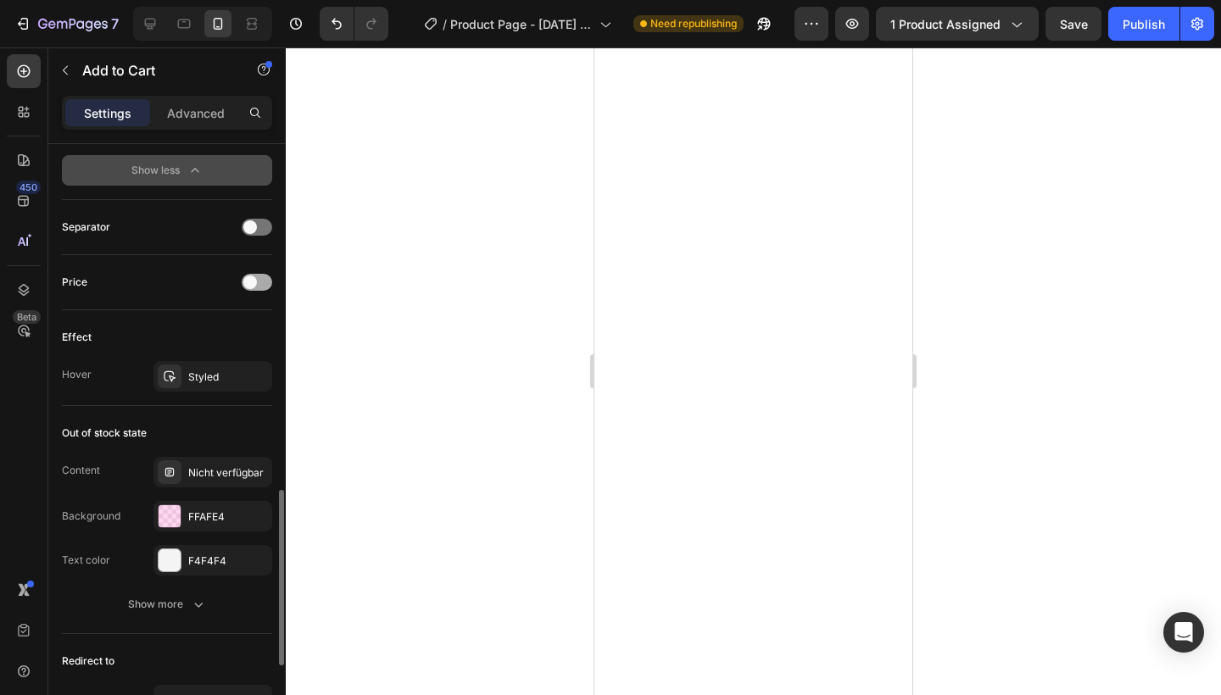
scroll to position [1281, 0]
click at [236, 377] on div "Styled" at bounding box center [212, 377] width 49 height 15
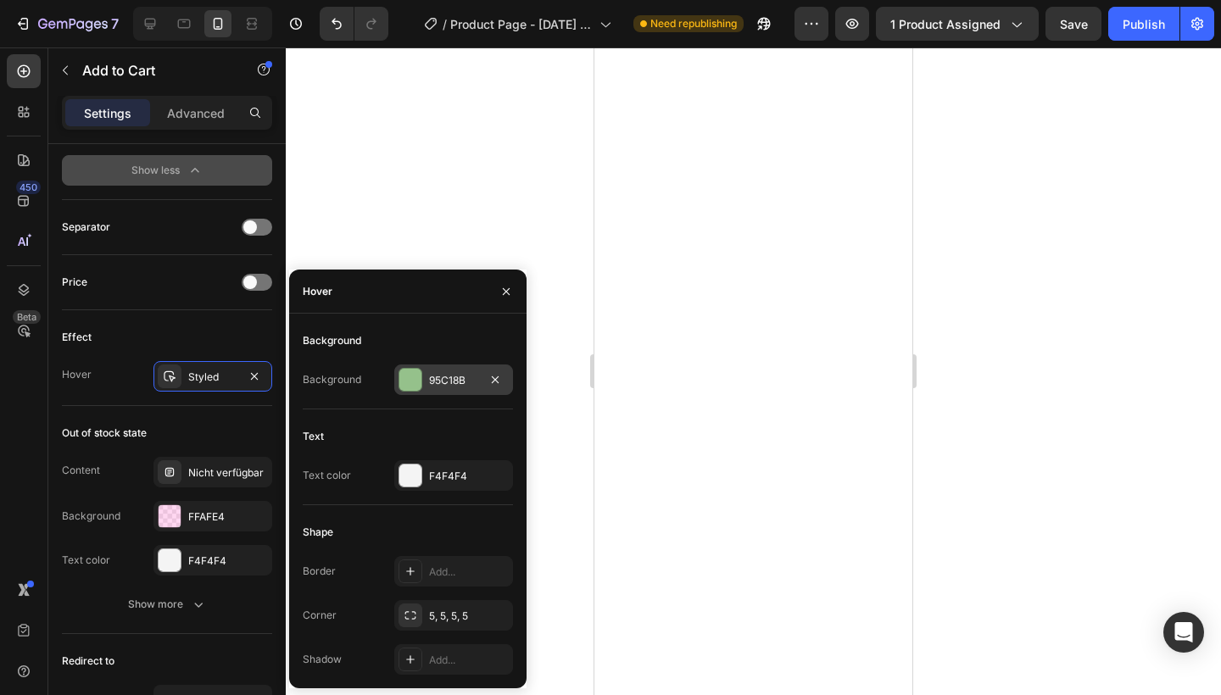
click at [412, 390] on div at bounding box center [410, 380] width 22 height 22
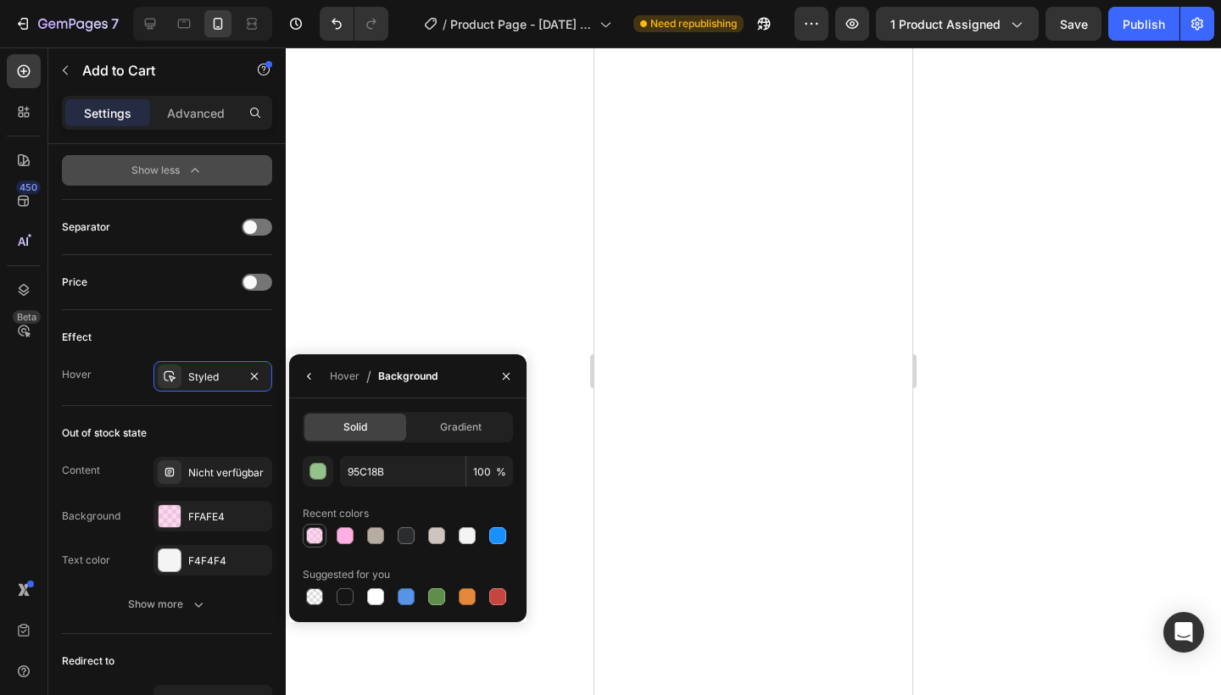
click at [320, 542] on div at bounding box center [314, 535] width 17 height 17
type input "FFAFE4"
type input "50"
click at [577, 348] on div at bounding box center [753, 371] width 935 height 648
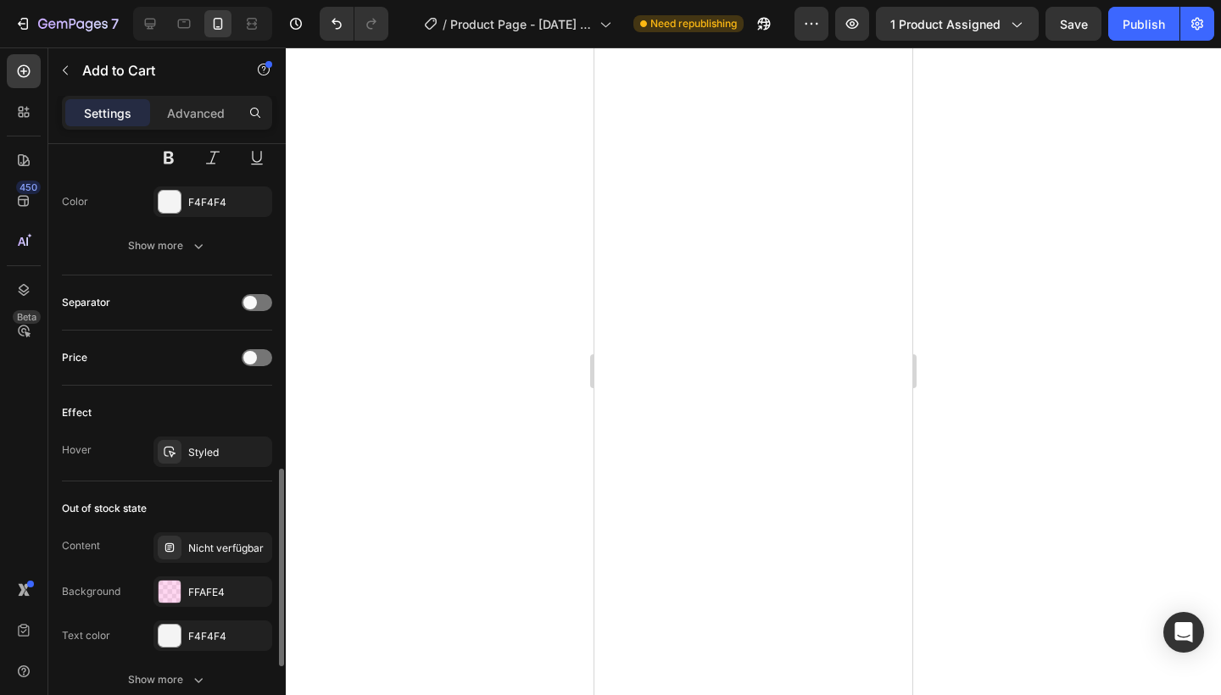
scroll to position [983, 0]
click at [220, 456] on div "Styled" at bounding box center [212, 451] width 49 height 15
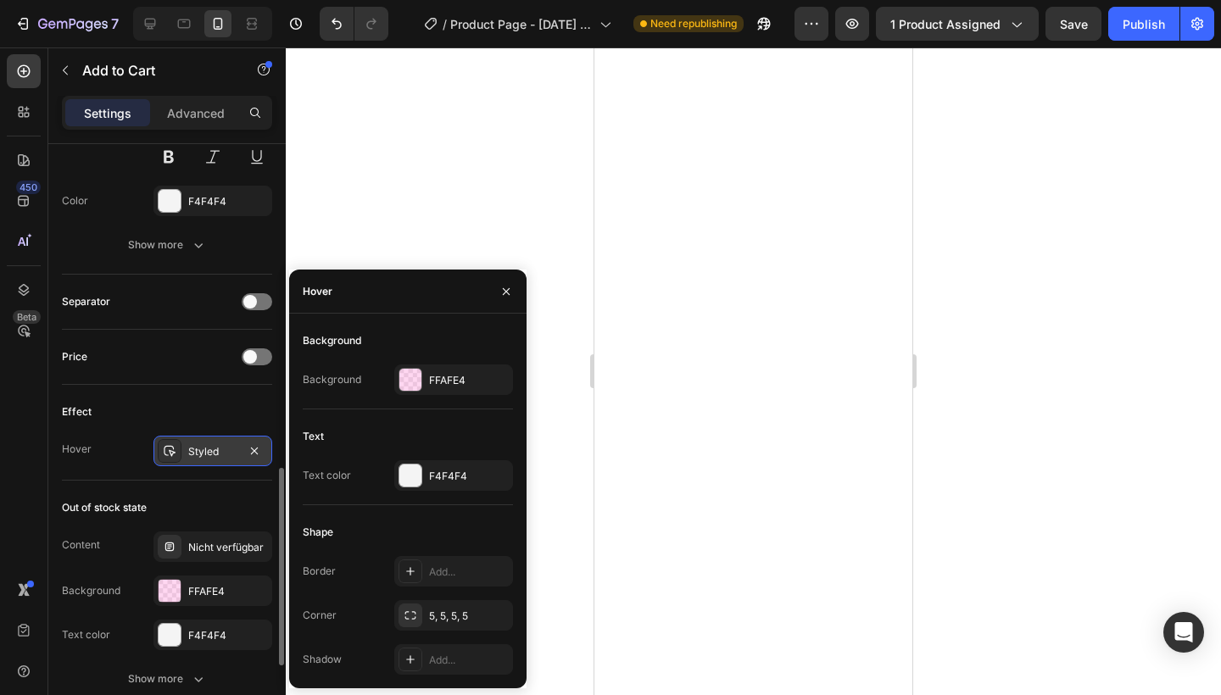
click at [178, 447] on div at bounding box center [170, 451] width 24 height 24
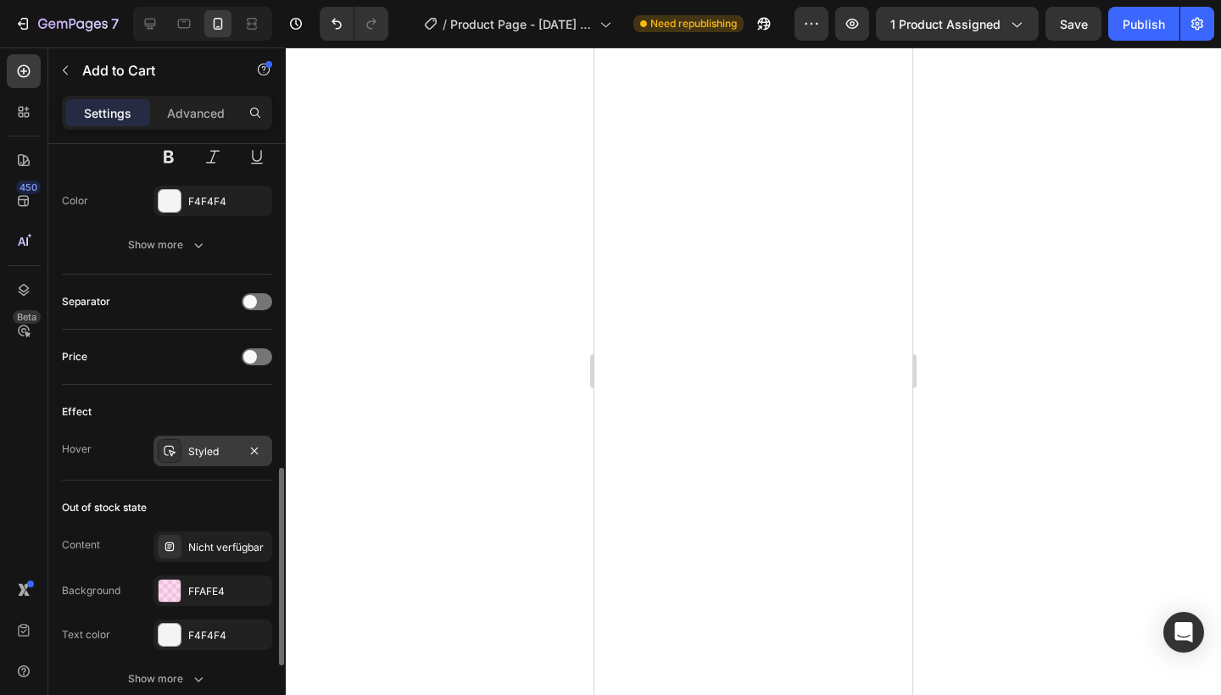
click at [170, 447] on icon at bounding box center [170, 451] width 12 height 11
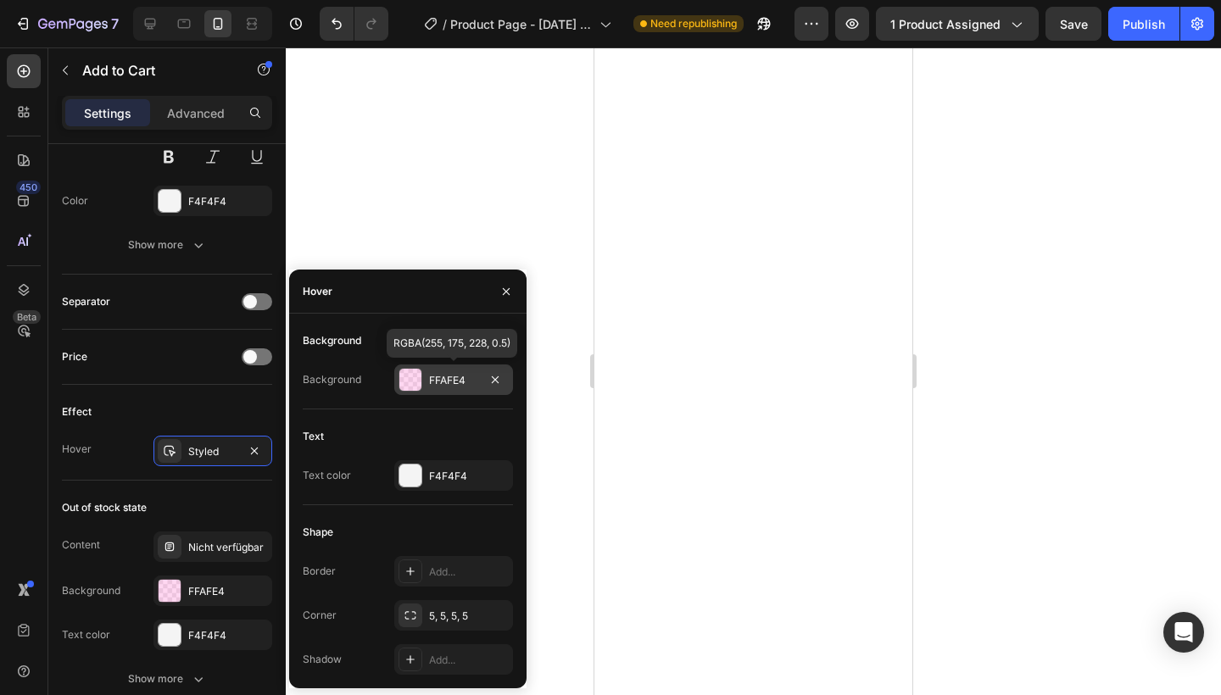
click at [412, 379] on div at bounding box center [410, 380] width 22 height 22
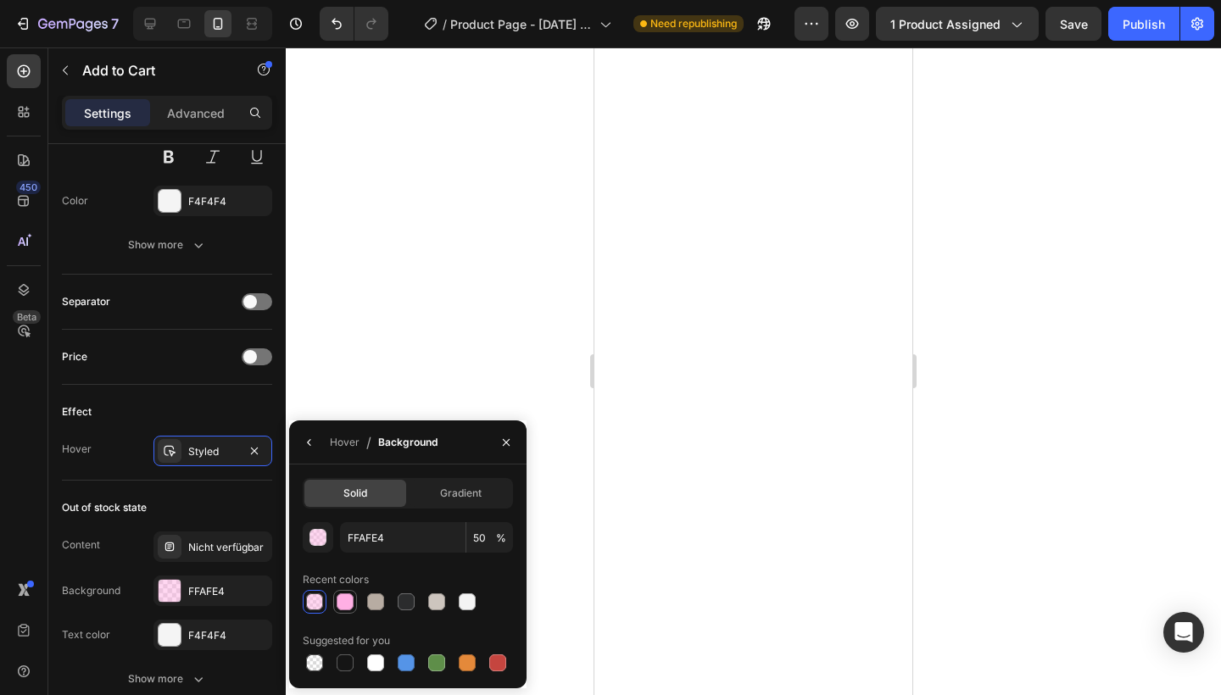
click at [340, 595] on div at bounding box center [345, 601] width 17 height 17
type input "100"
click at [340, 595] on div at bounding box center [345, 601] width 17 height 17
click at [344, 599] on div at bounding box center [345, 601] width 17 height 17
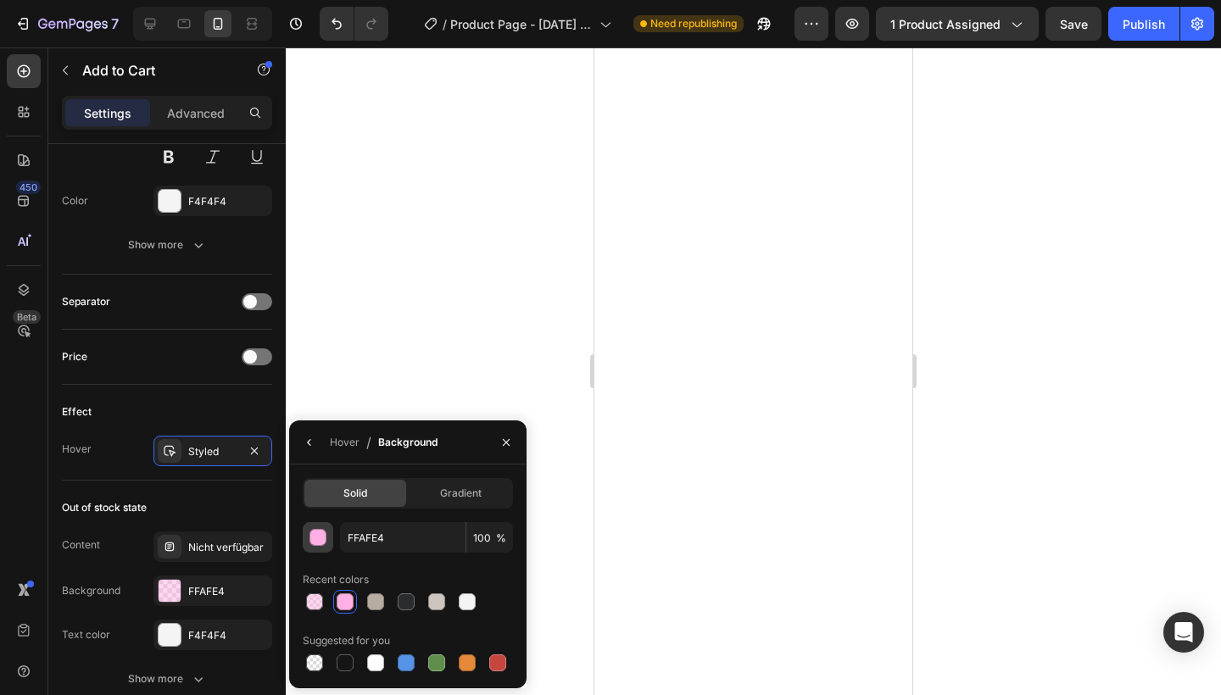
click at [323, 540] on div "button" at bounding box center [318, 538] width 17 height 17
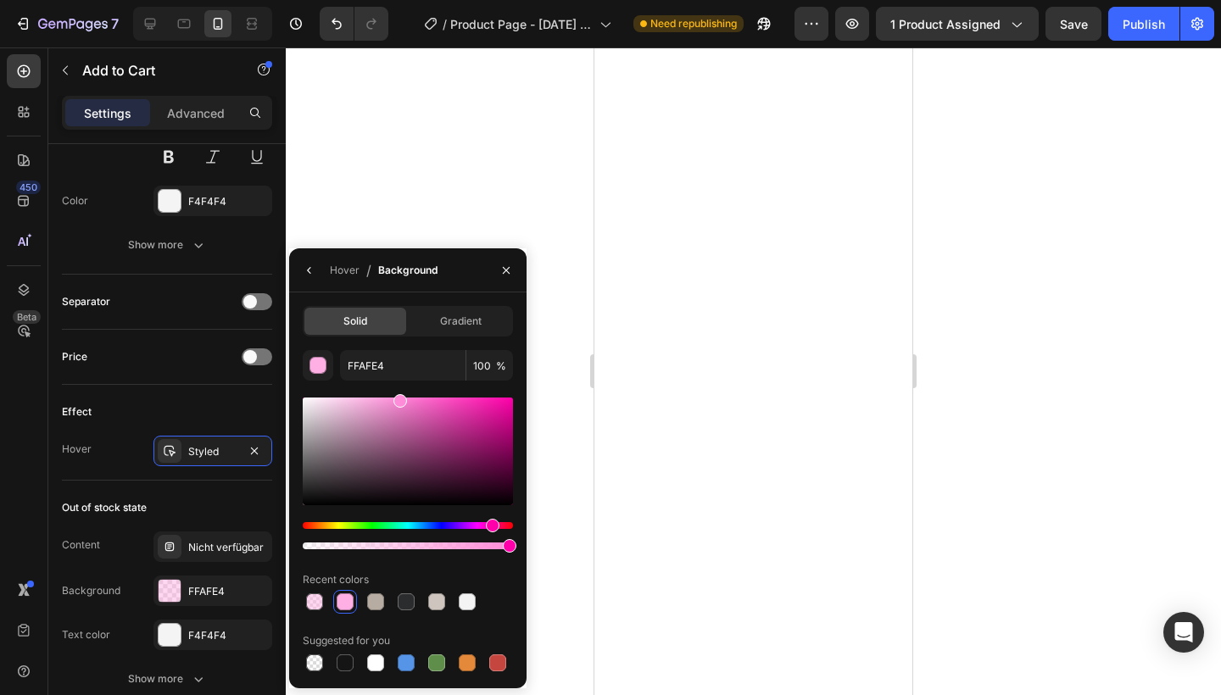
drag, startPoint x: 376, startPoint y: 398, endPoint x: 398, endPoint y: 398, distance: 22.1
click at [398, 398] on div at bounding box center [400, 401] width 14 height 14
drag, startPoint x: 398, startPoint y: 398, endPoint x: 424, endPoint y: 398, distance: 26.3
click at [424, 398] on div at bounding box center [426, 402] width 14 height 14
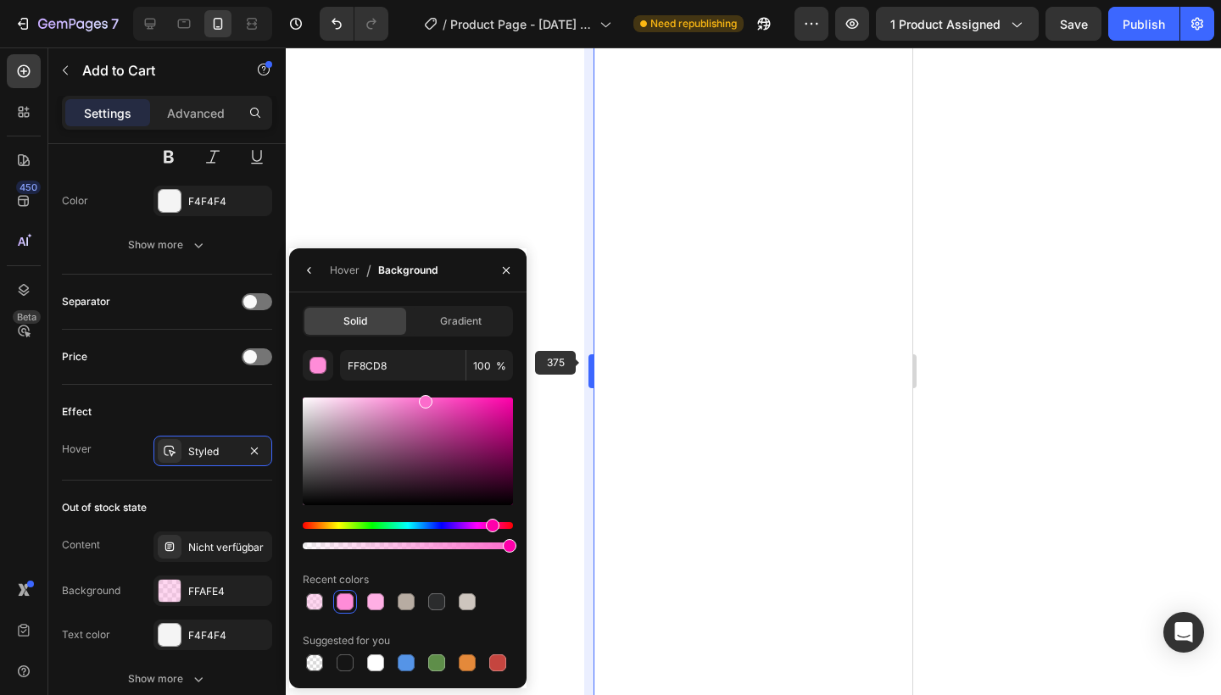
type input "FC6CCC"
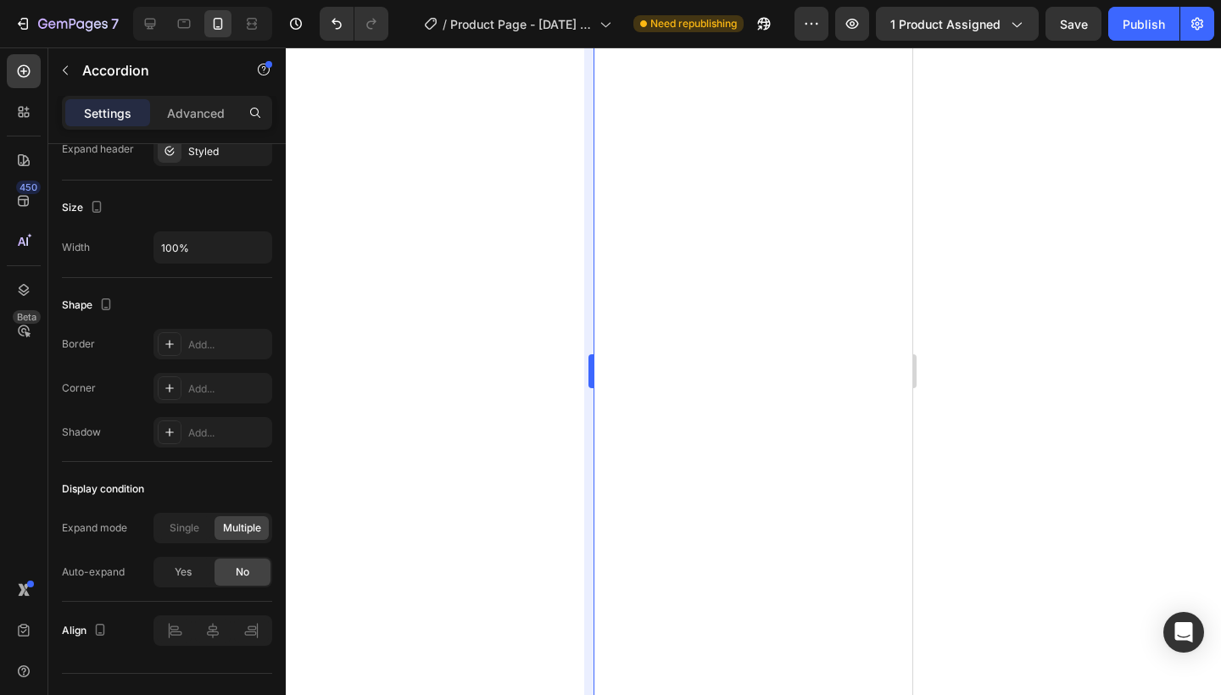
scroll to position [0, 0]
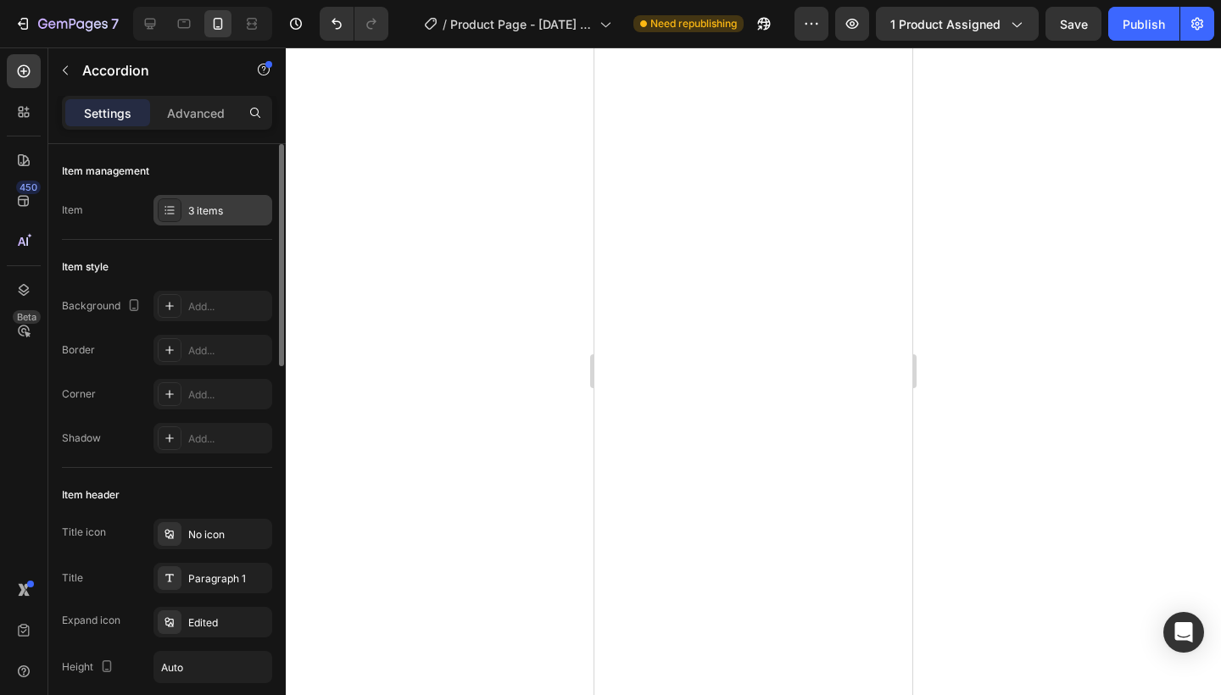
click at [226, 220] on div "3 items" at bounding box center [212, 210] width 119 height 31
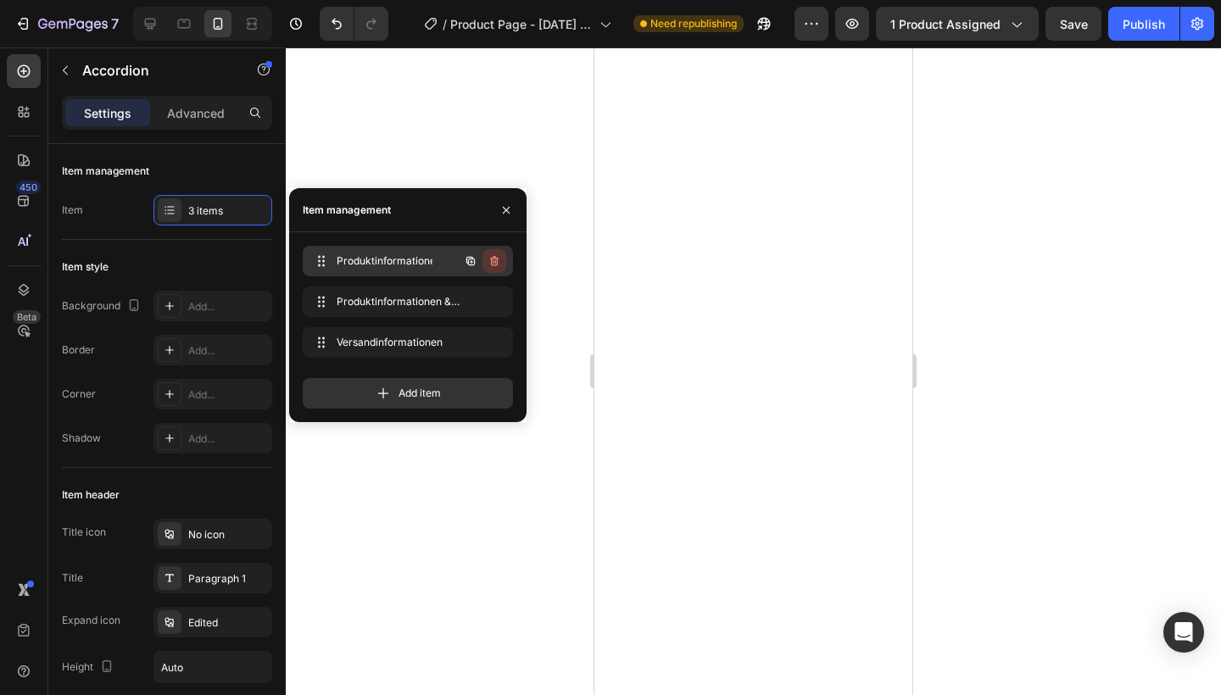
click at [498, 256] on icon "button" at bounding box center [494, 261] width 14 height 14
click at [498, 256] on button "Delete" at bounding box center [482, 261] width 47 height 24
